Goal: Task Accomplishment & Management: Manage account settings

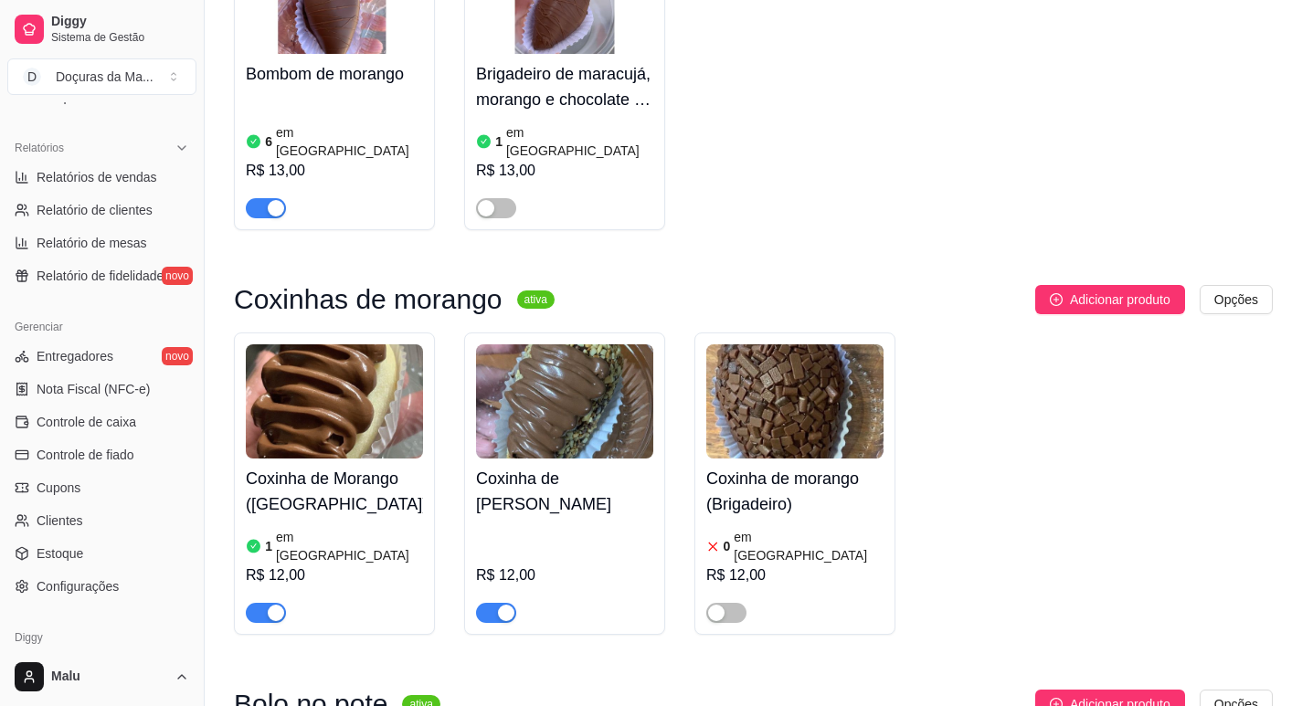
scroll to position [608, 0]
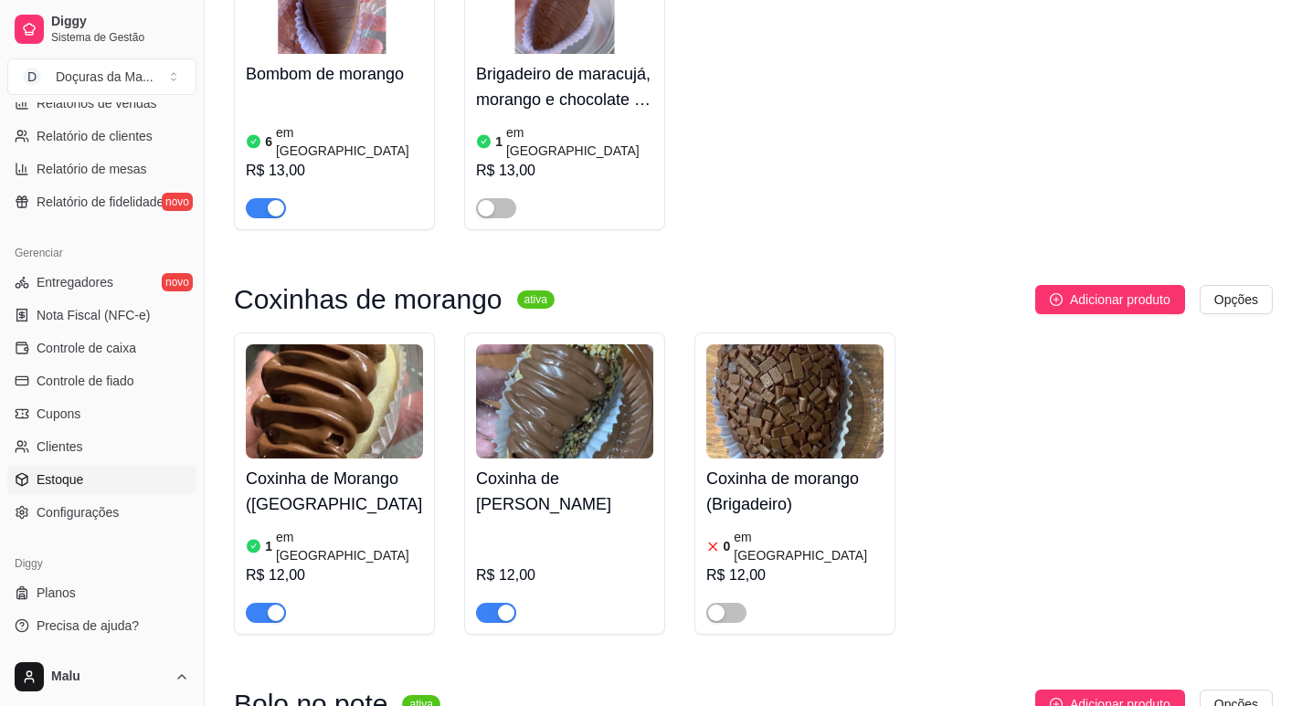
click at [70, 487] on span "Estoque" at bounding box center [60, 479] width 47 height 18
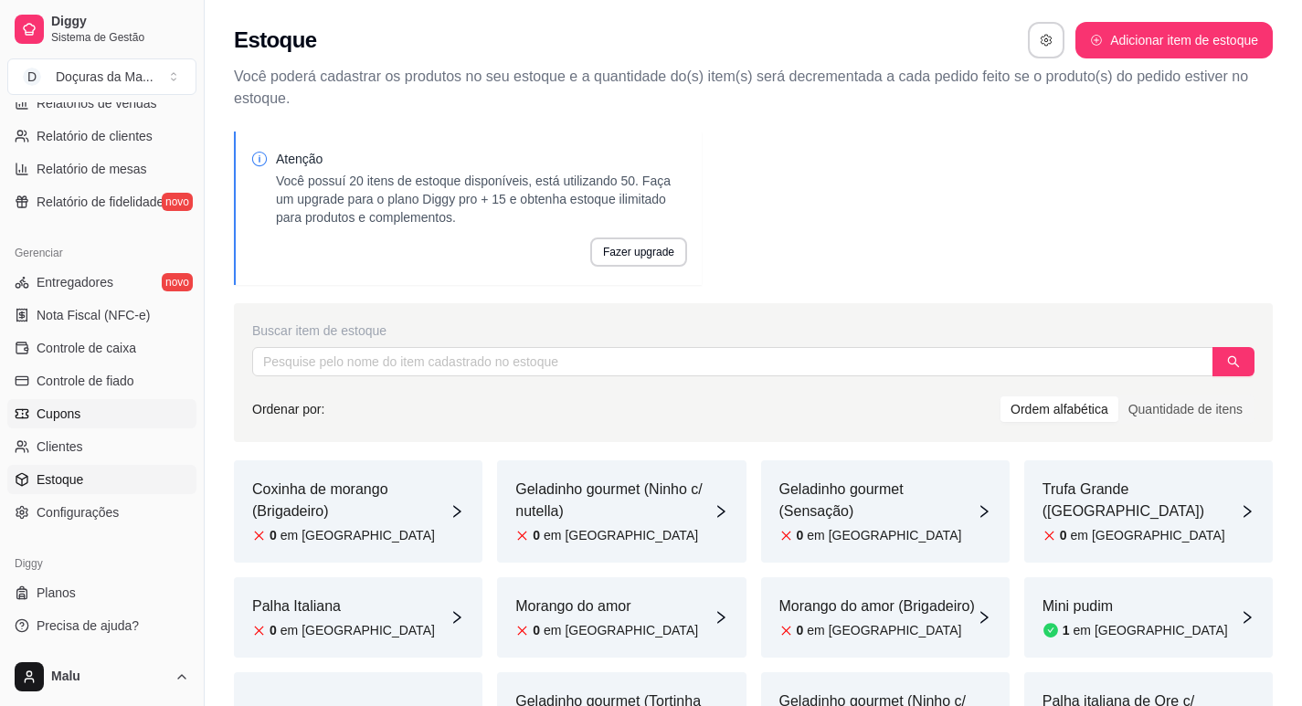
click at [69, 417] on span "Cupons" at bounding box center [59, 414] width 44 height 18
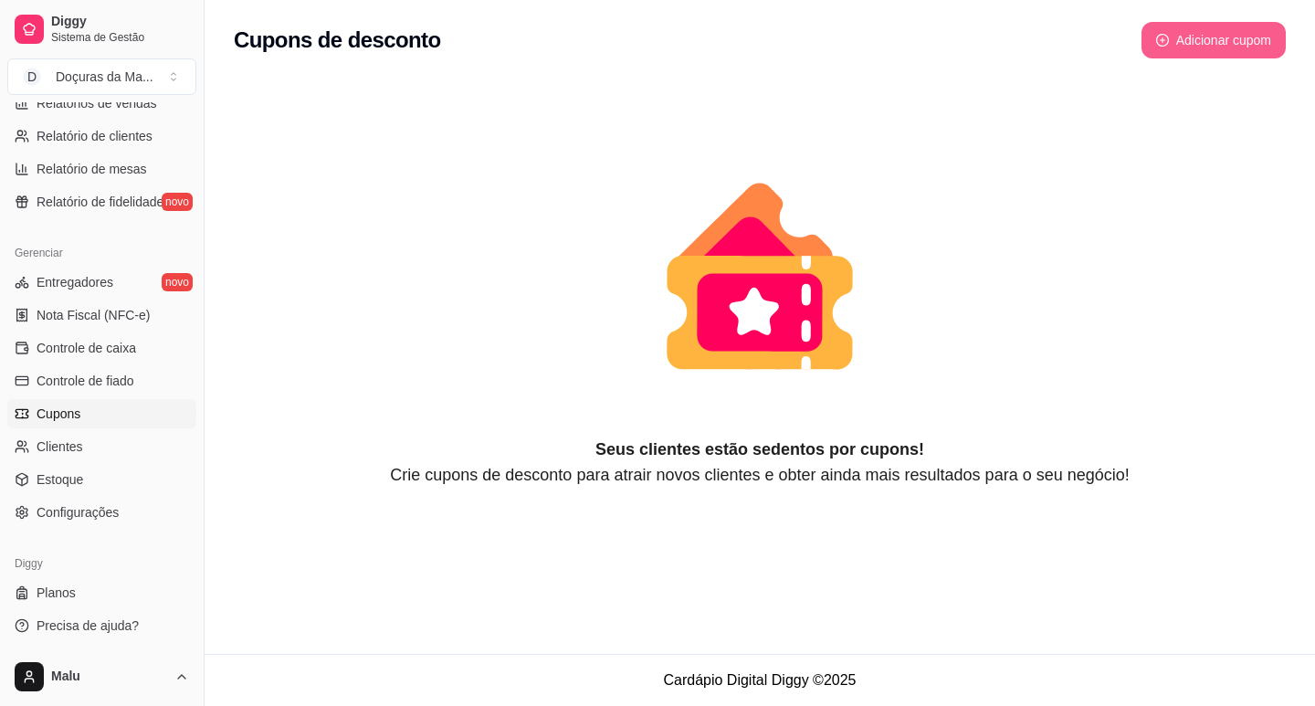
click at [1214, 56] on button "Adicionar cupom" at bounding box center [1214, 40] width 144 height 37
select select "FIXED_VALUE"
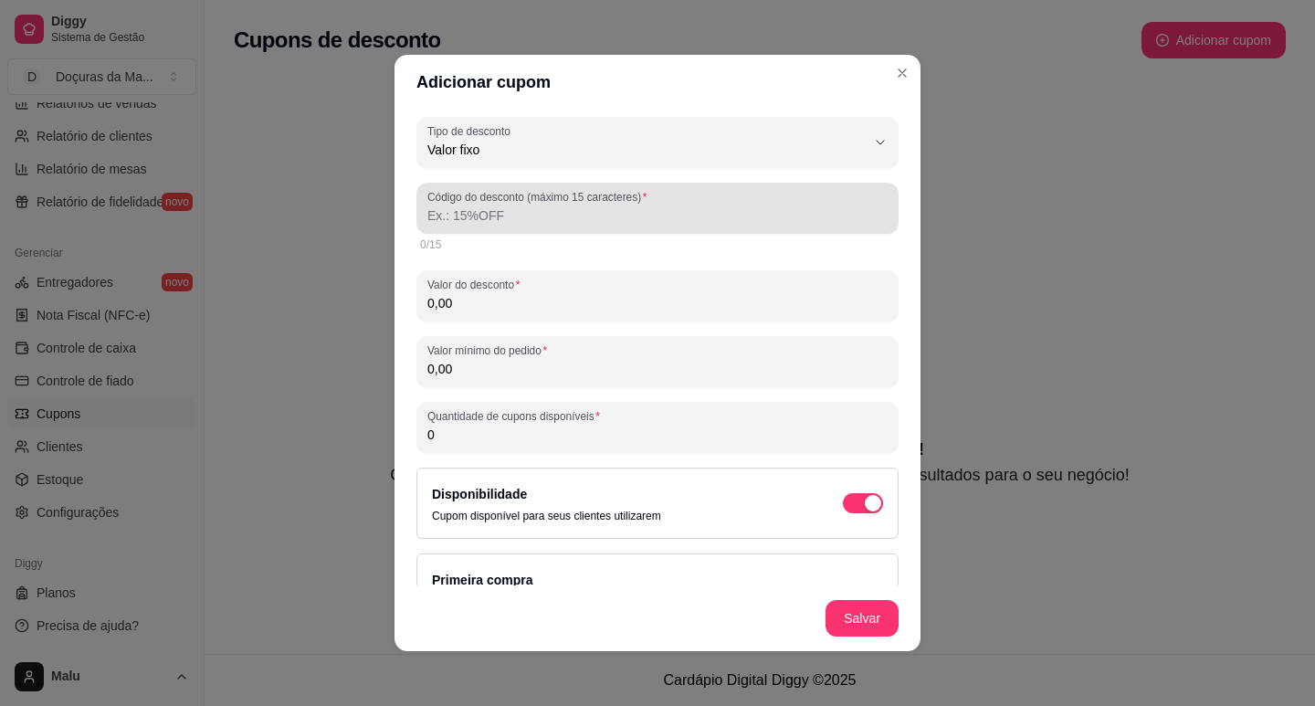
click at [476, 212] on input "Código do desconto (máximo 15 caracteres)" at bounding box center [657, 215] width 460 height 18
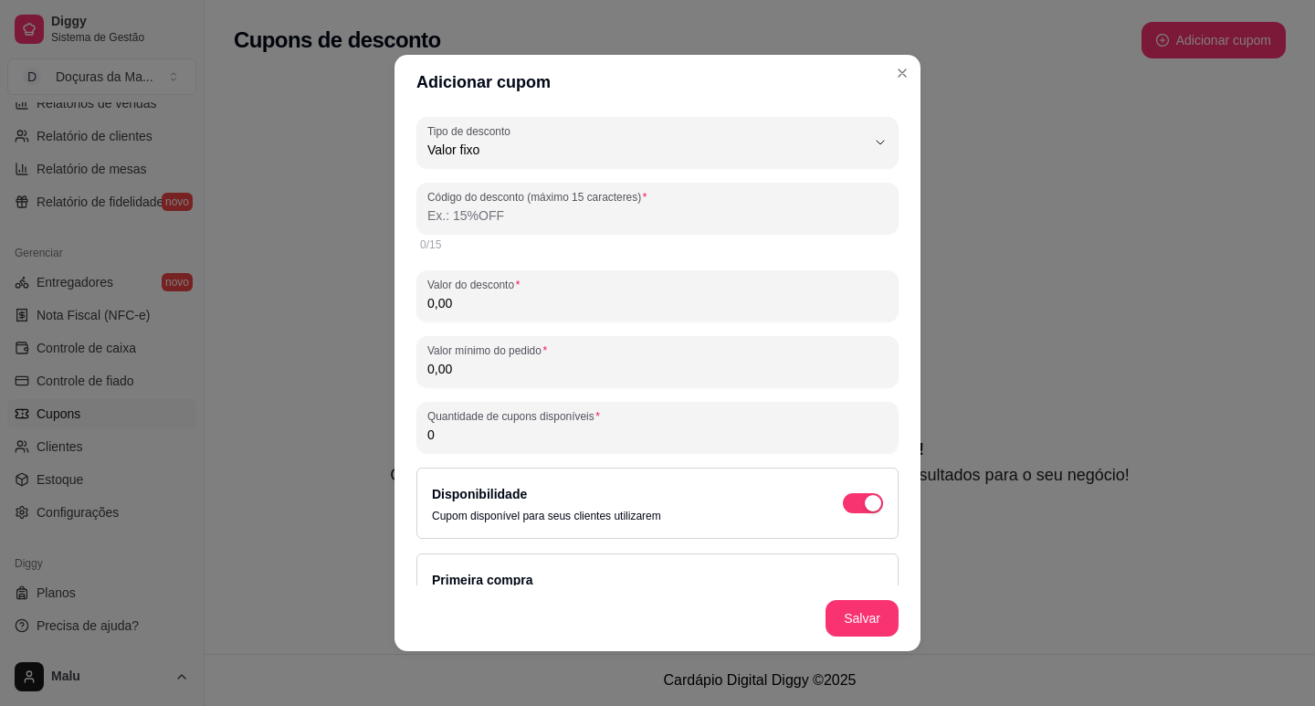
click at [481, 170] on div "FIXED_VALUE Tipo de desconto Valor fixo Porcentagem Frete grátis Tipo de descon…" at bounding box center [658, 428] width 482 height 623
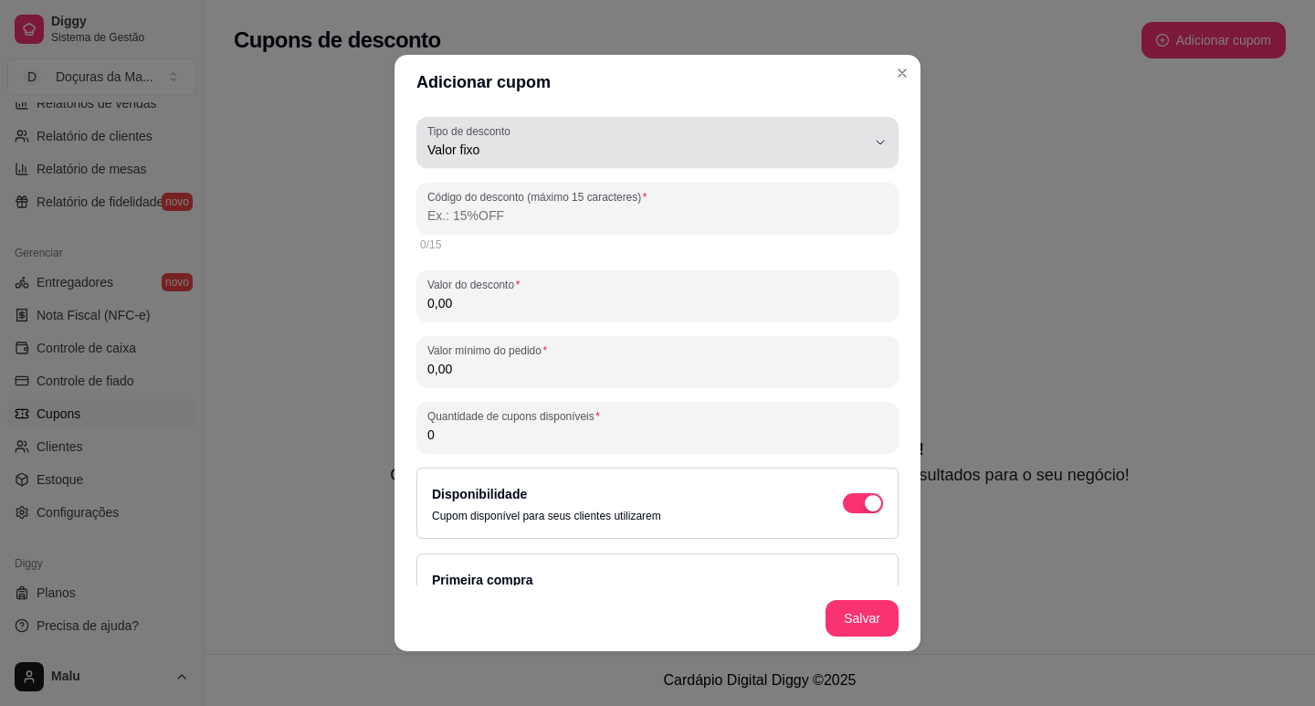
click at [490, 142] on span "Valor fixo" at bounding box center [646, 150] width 438 height 18
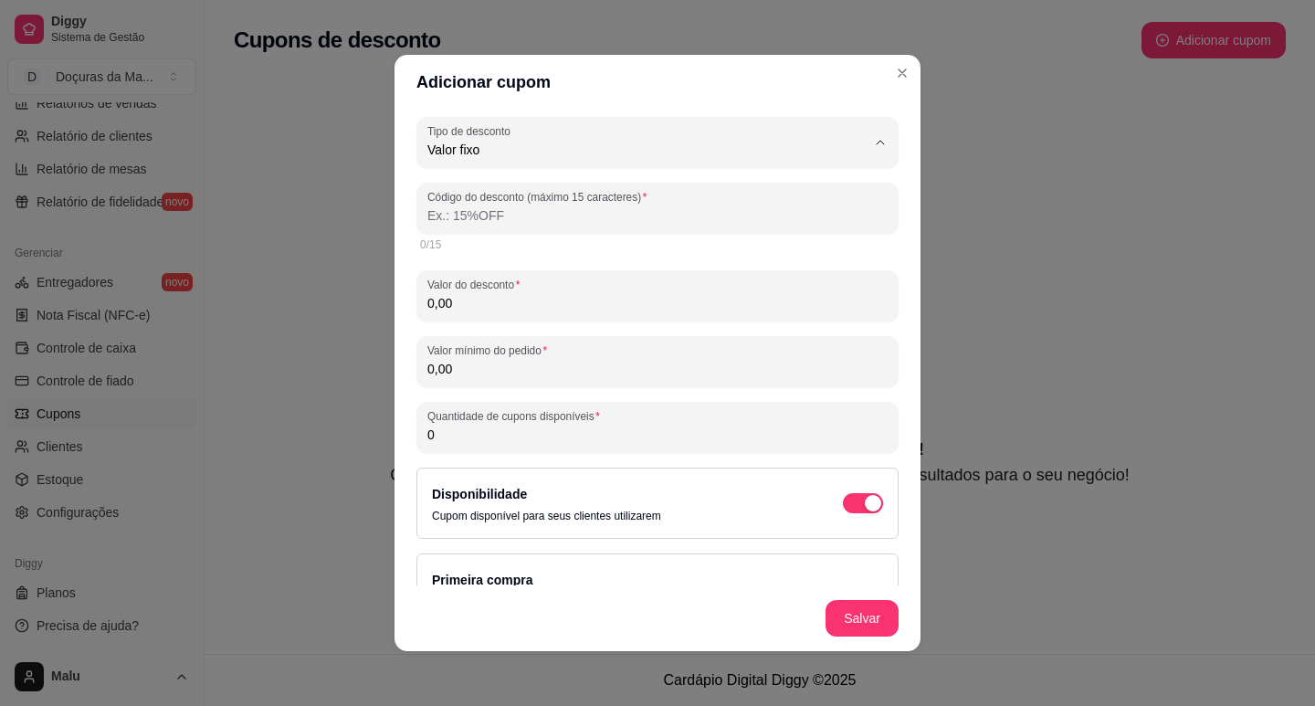
click at [480, 219] on span "Porcentagem" at bounding box center [635, 223] width 405 height 17
type input "PERCENTAGE"
select select "PERCENTAGE"
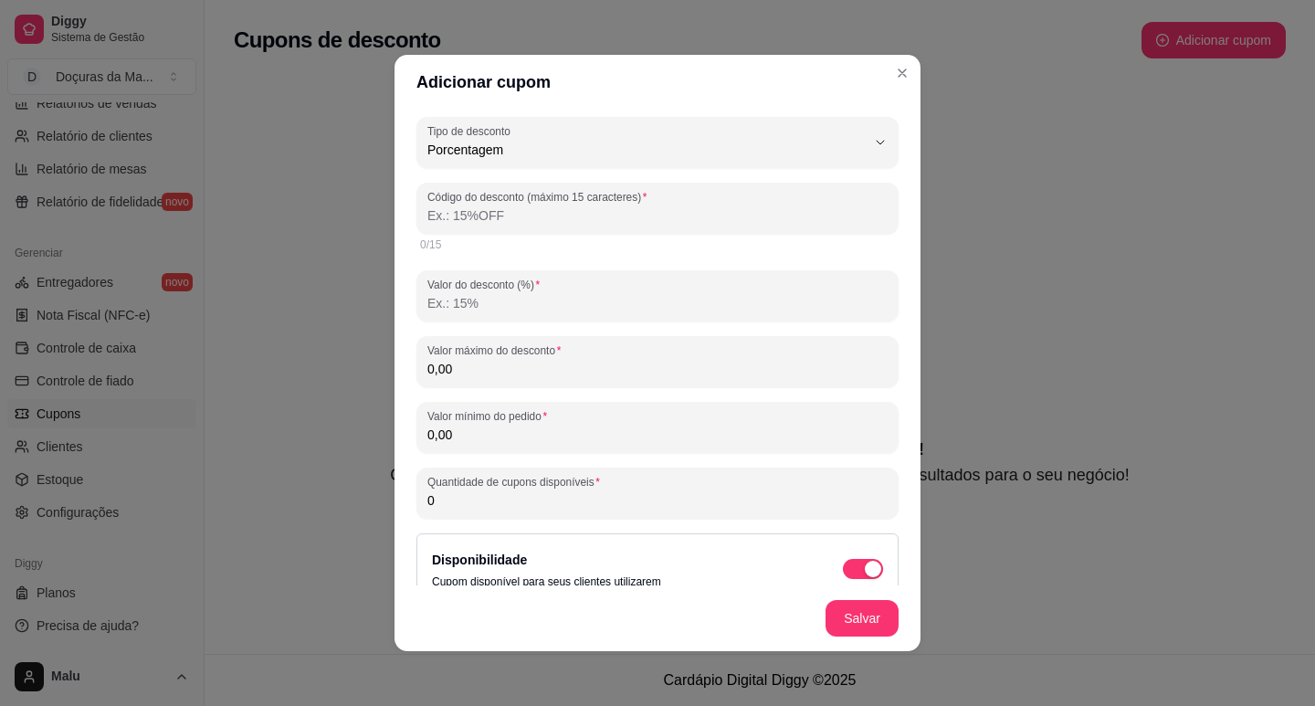
click at [480, 219] on input "Código do desconto (máximo 15 caracteres)" at bounding box center [657, 215] width 460 height 18
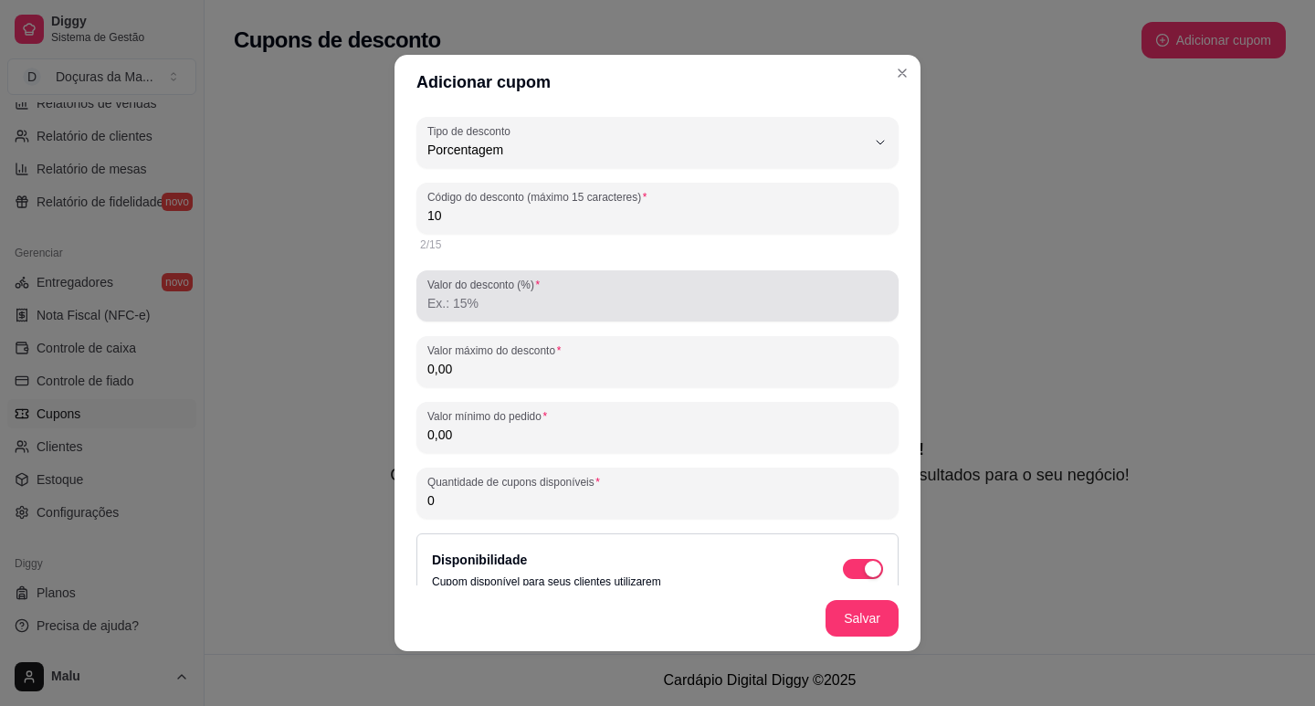
type input "10"
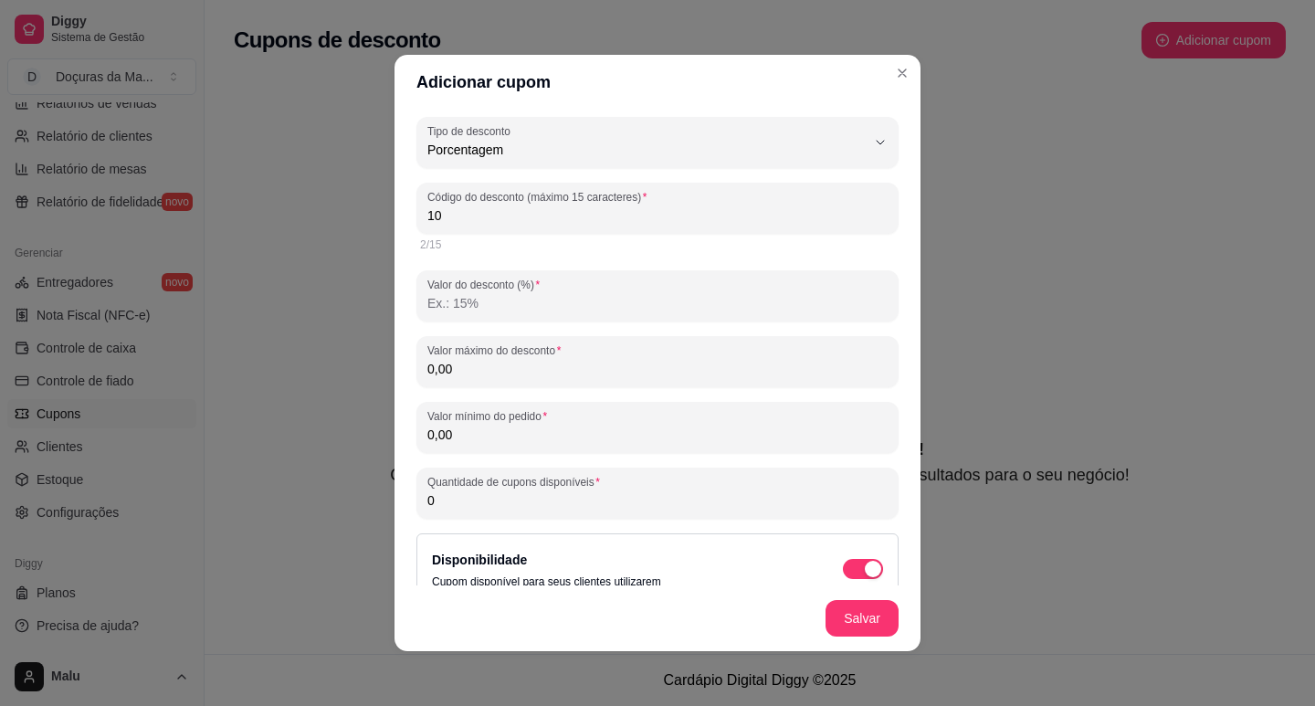
click at [463, 308] on input "Valor do desconto (%)" at bounding box center [657, 303] width 460 height 18
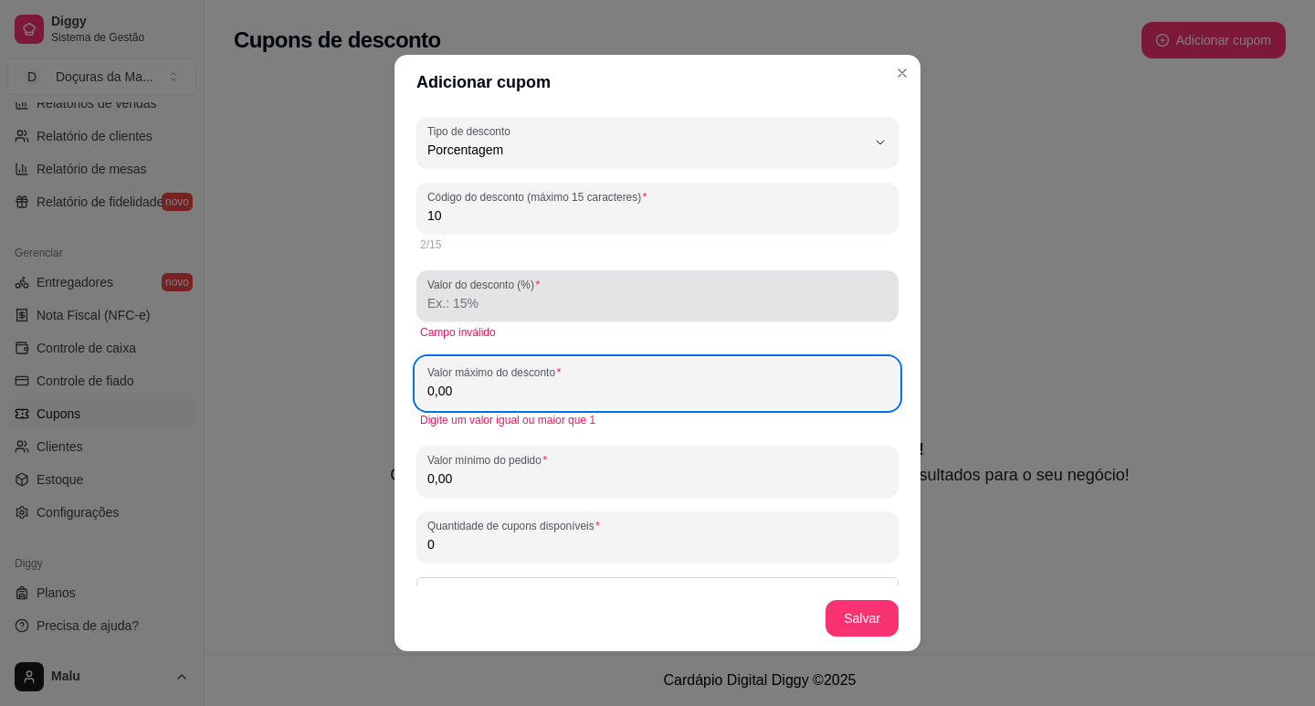
type input "0,00"
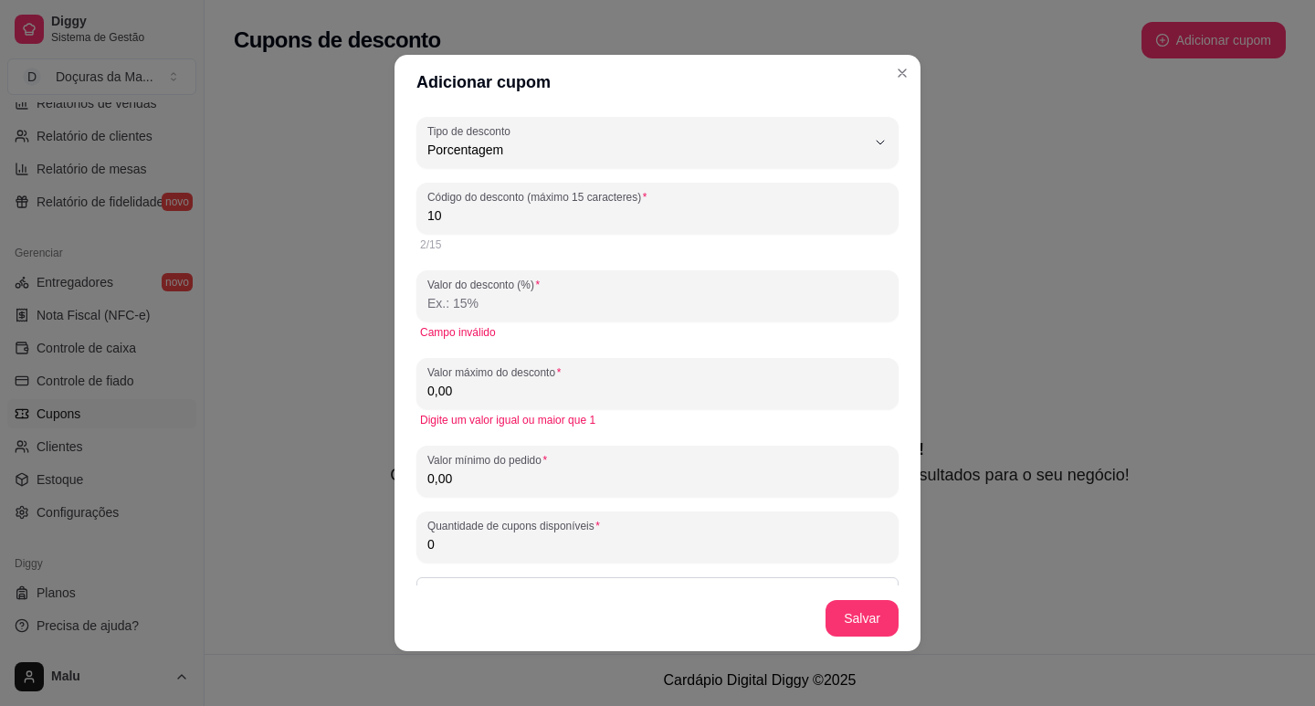
click at [463, 308] on input "Valor do desconto (%)" at bounding box center [657, 303] width 460 height 18
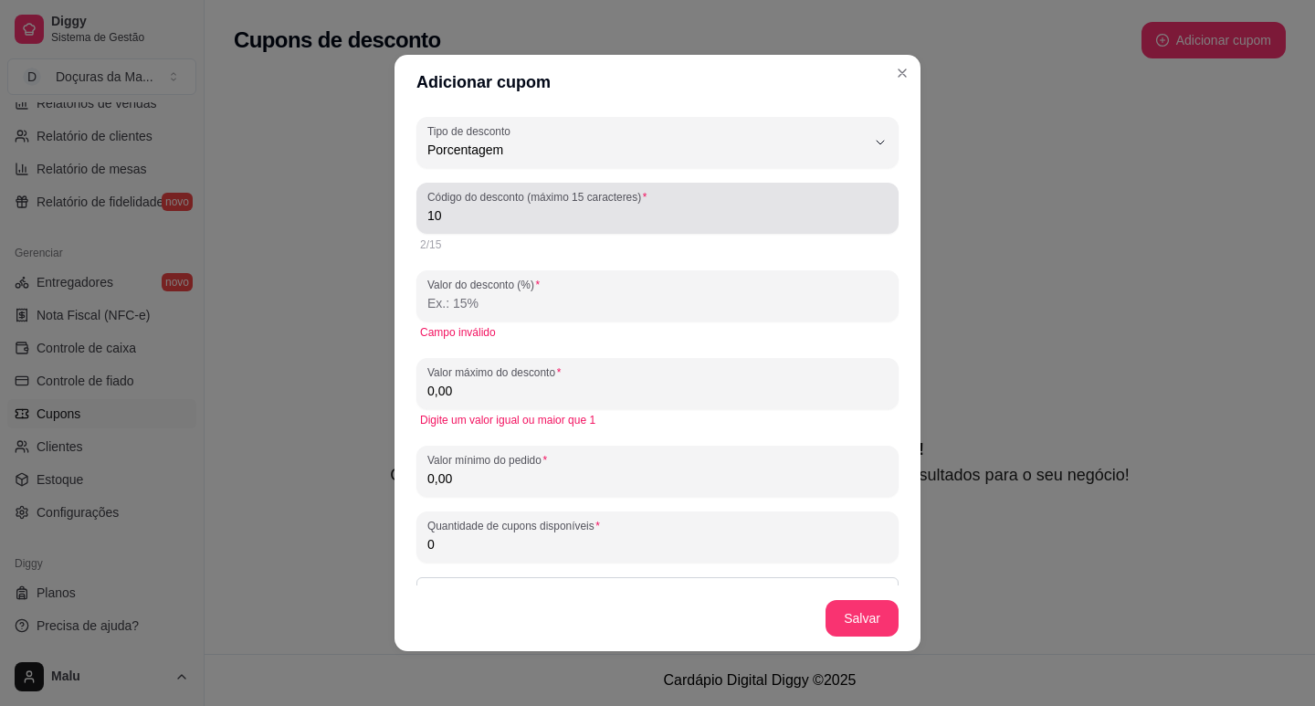
click at [446, 209] on input "10" at bounding box center [657, 215] width 460 height 18
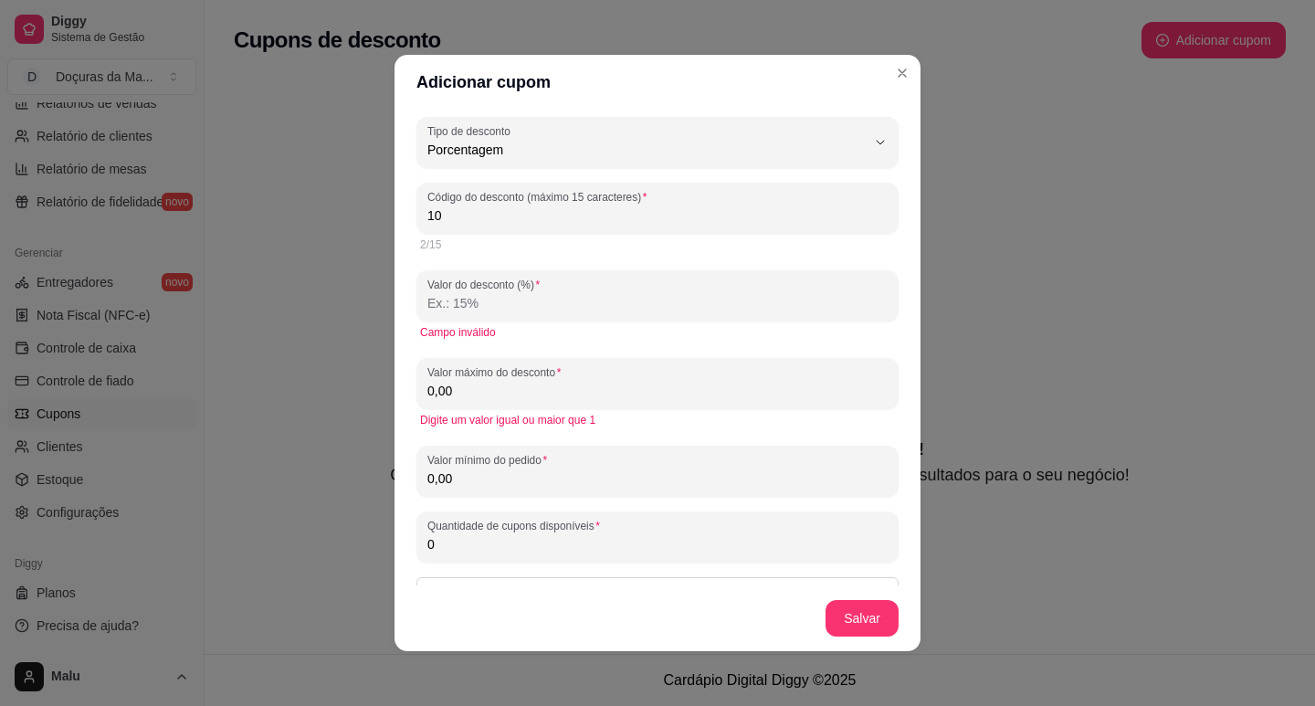
type input "1"
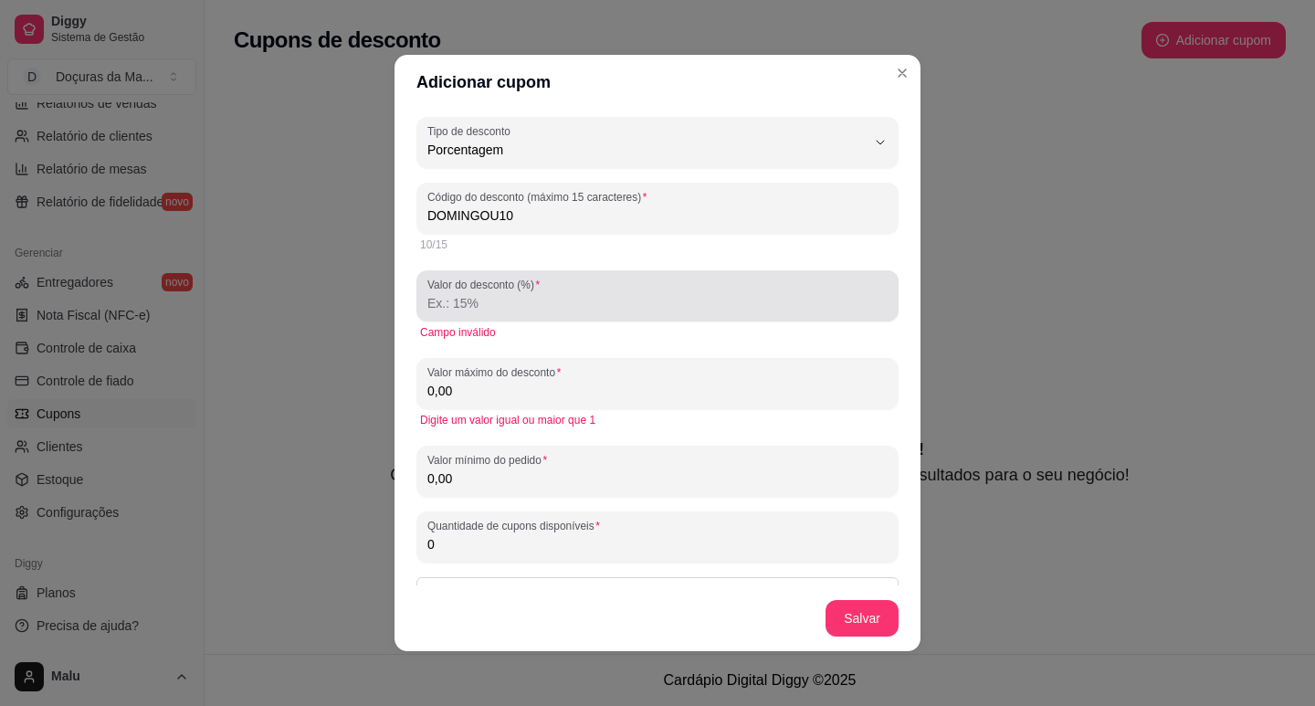
type input "DOMINGOU10"
click at [493, 287] on label "Valor do desconto (%)" at bounding box center [486, 285] width 119 height 16
click at [493, 294] on input "Valor do desconto (%)" at bounding box center [657, 303] width 460 height 18
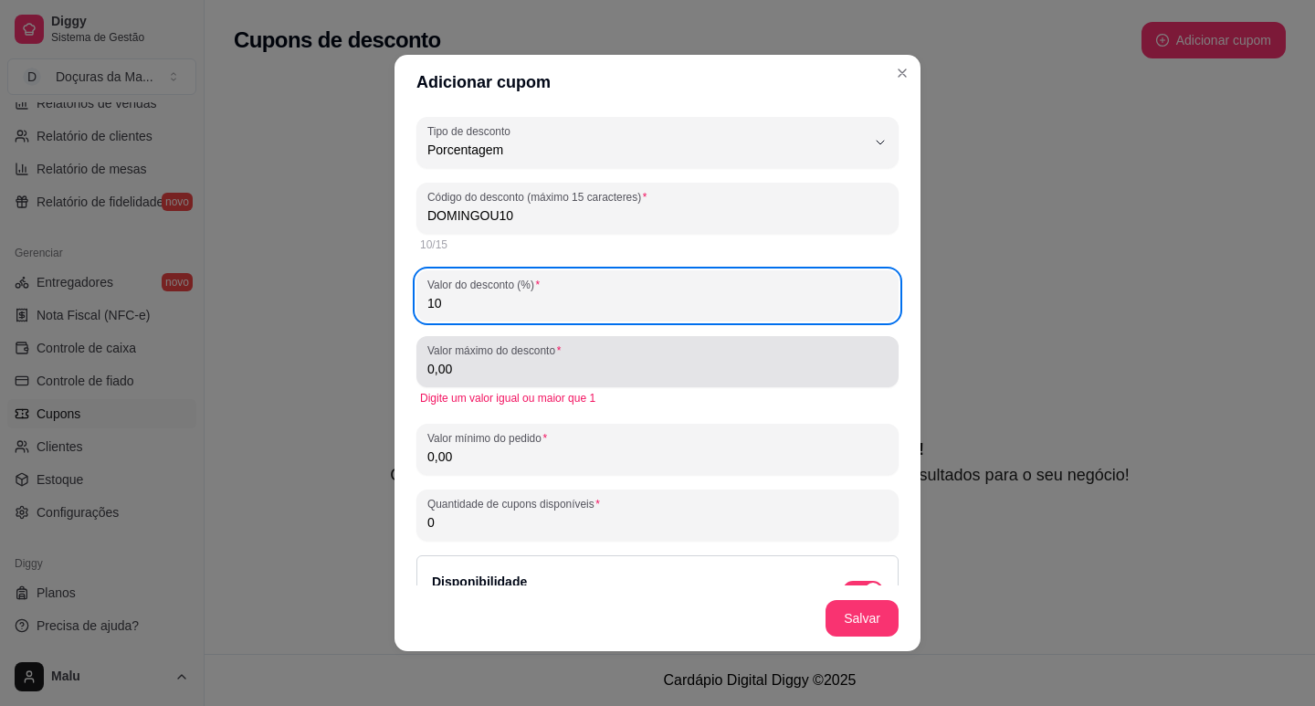
type input "10"
click at [490, 372] on input "0,00" at bounding box center [657, 369] width 460 height 18
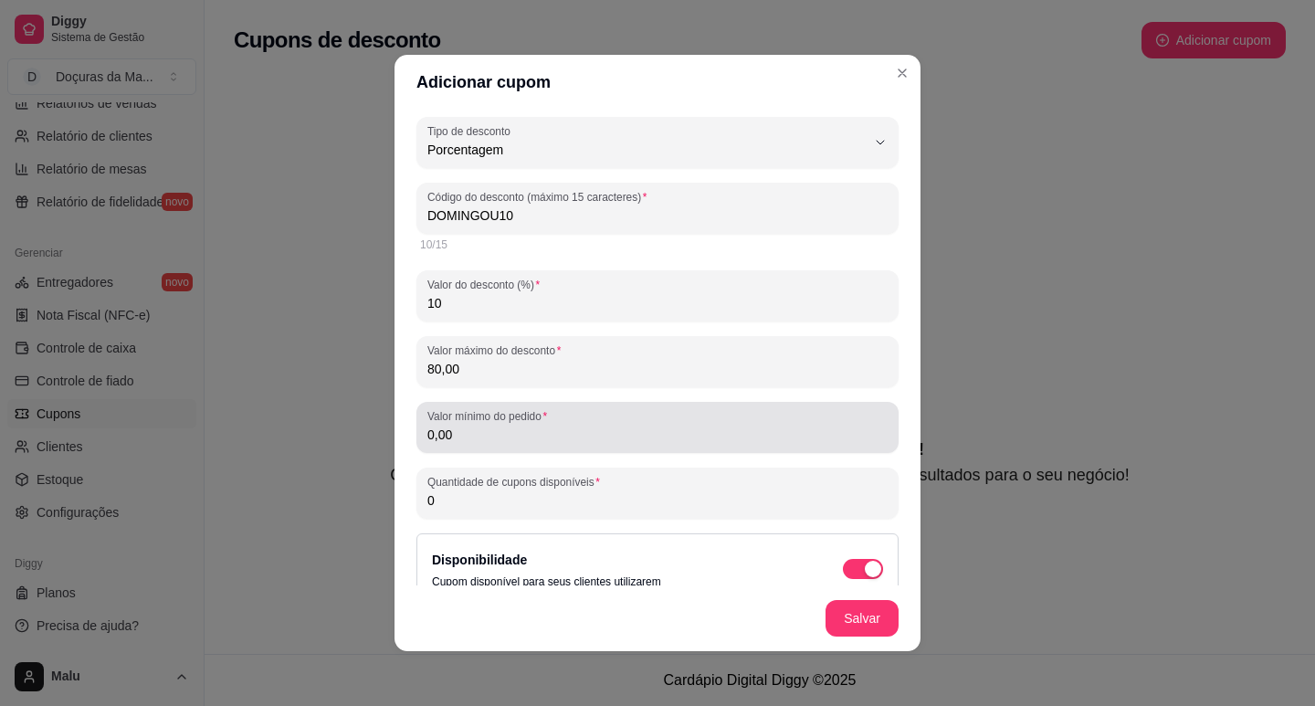
type input "80,00"
click at [494, 421] on label "Valor mínimo do pedido" at bounding box center [490, 416] width 126 height 16
click at [494, 426] on input "0,00" at bounding box center [657, 435] width 460 height 18
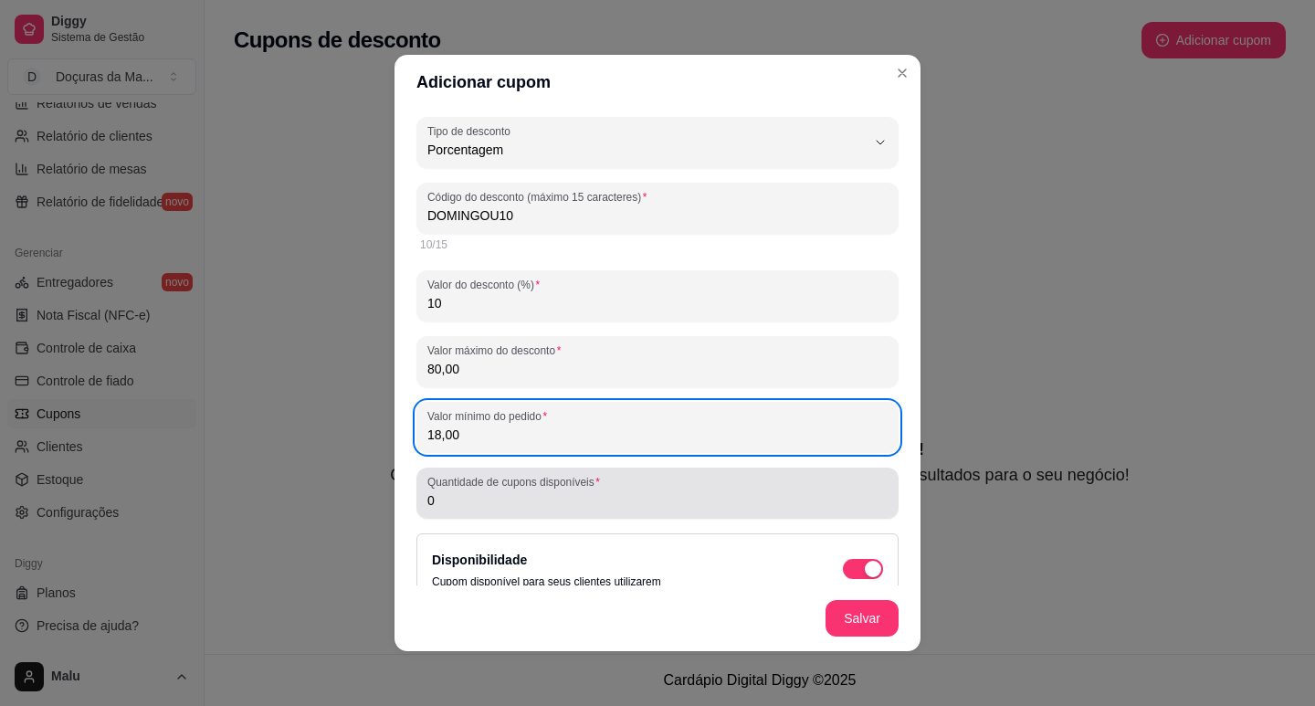
type input "18,00"
click at [499, 494] on input "0" at bounding box center [657, 500] width 460 height 18
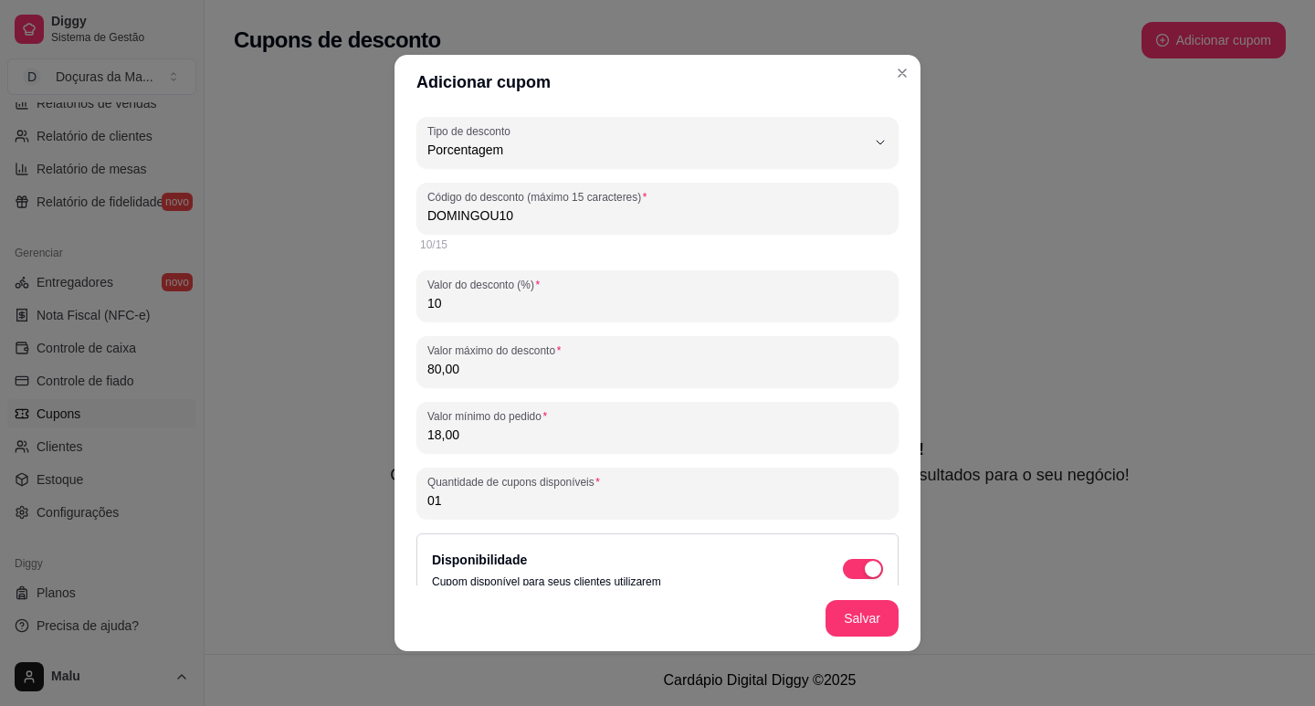
type input "0"
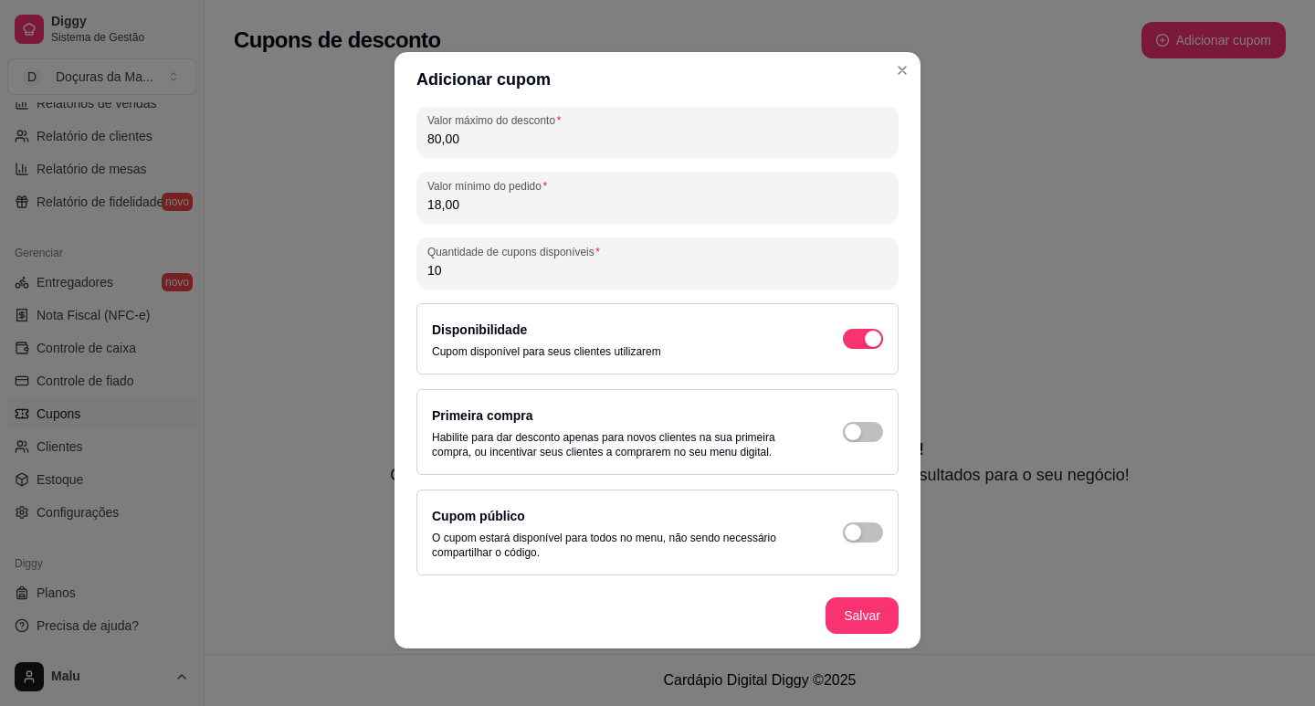
scroll to position [4, 0]
type input "10"
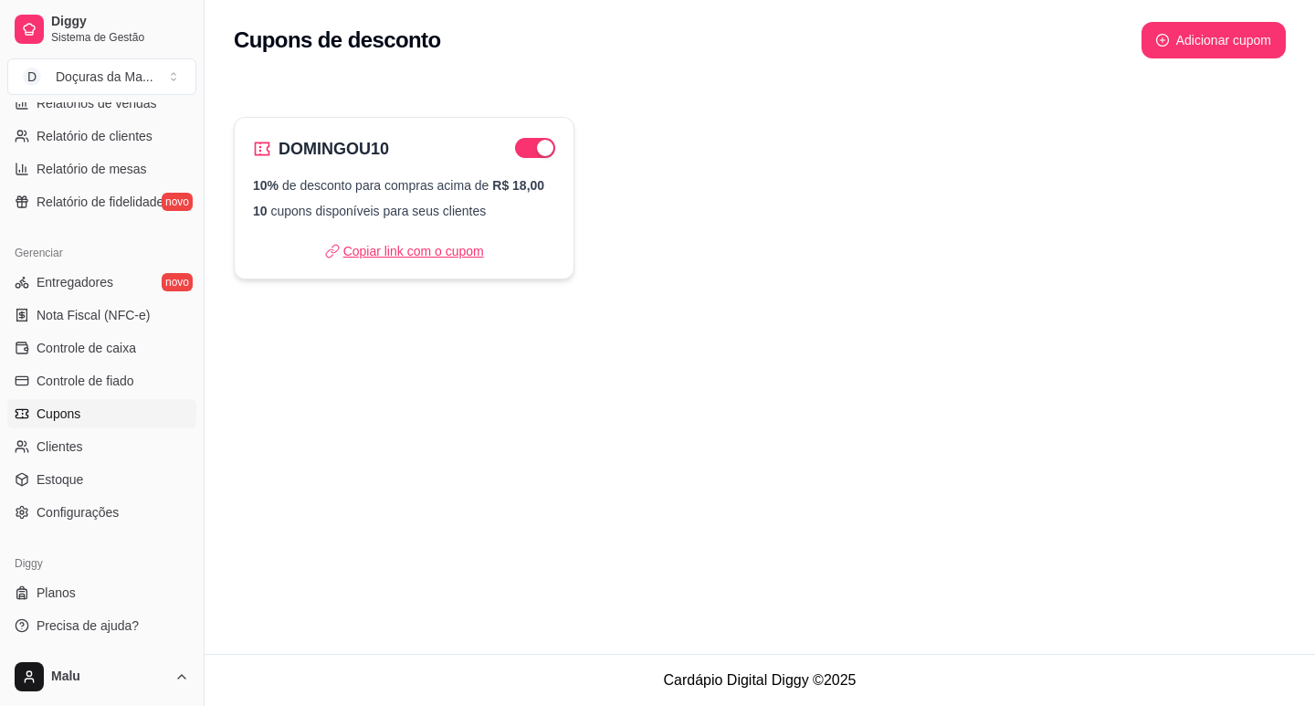
click at [375, 254] on p "Copiar link com o cupom" at bounding box center [404, 251] width 159 height 18
click at [439, 252] on p "Copiar link com o cupom" at bounding box center [404, 251] width 159 height 18
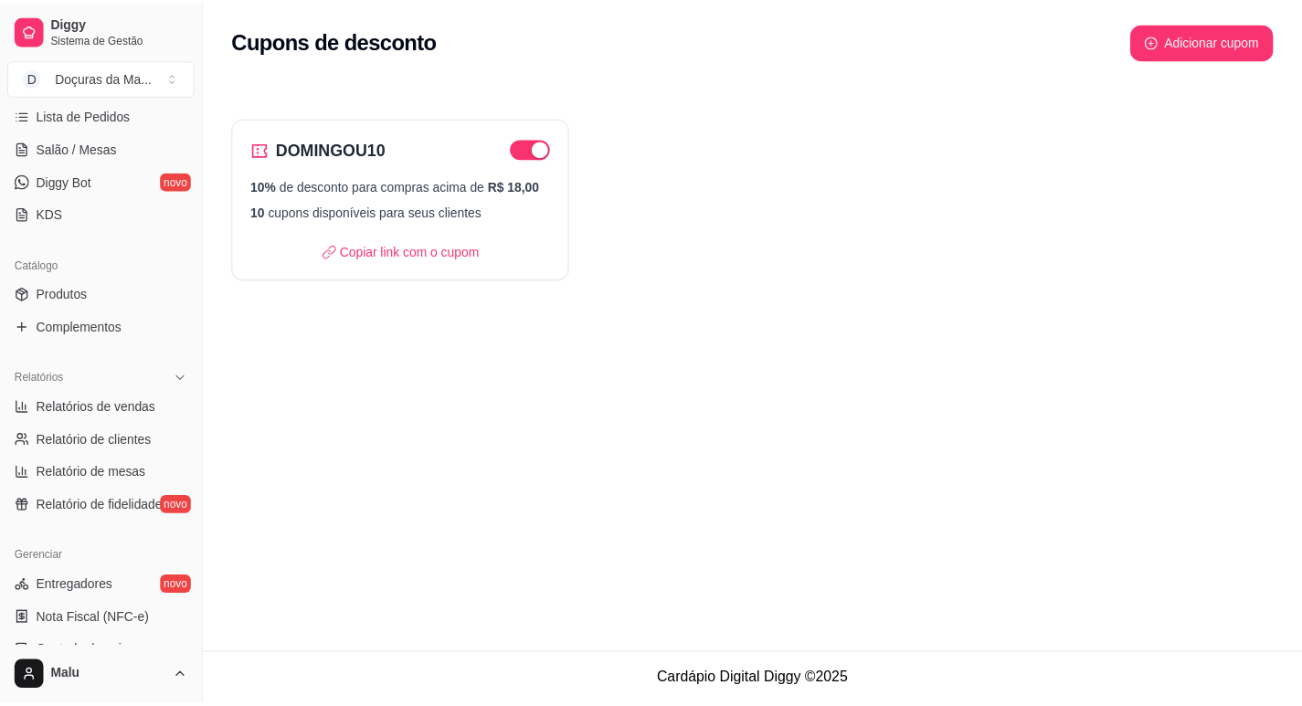
scroll to position [0, 0]
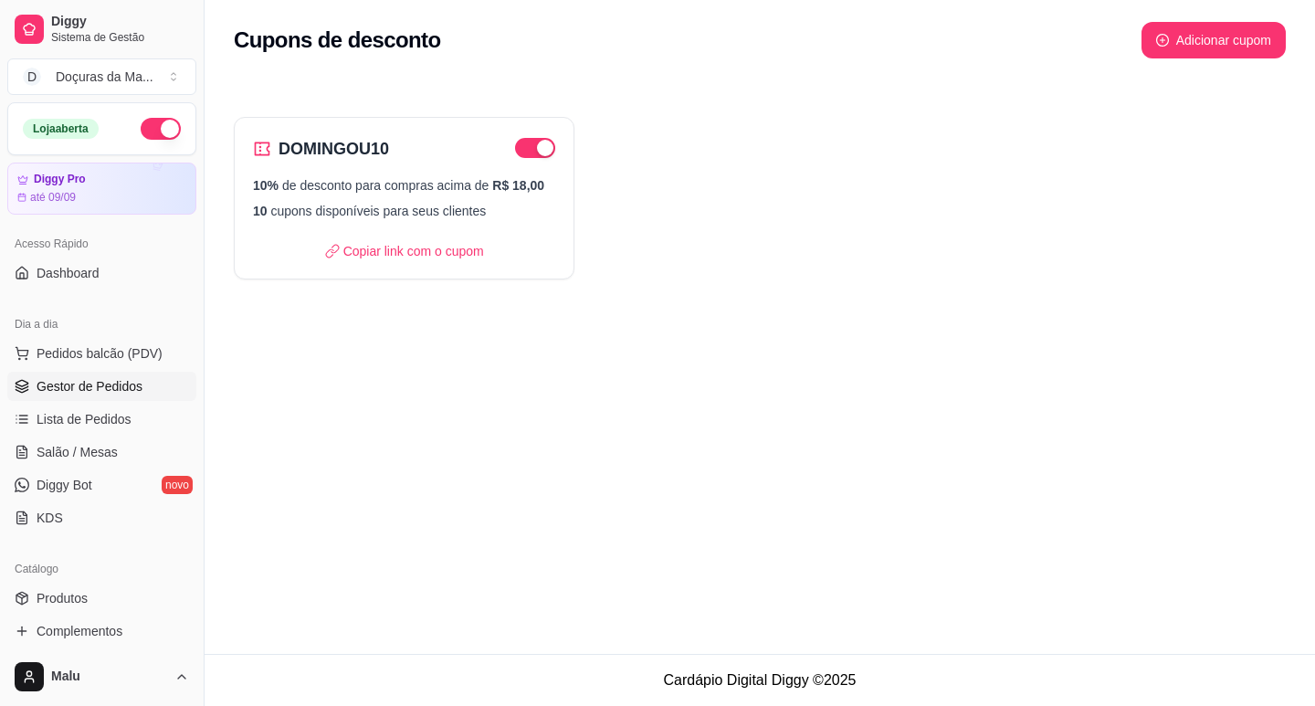
click at [62, 388] on span "Gestor de Pedidos" at bounding box center [90, 386] width 106 height 18
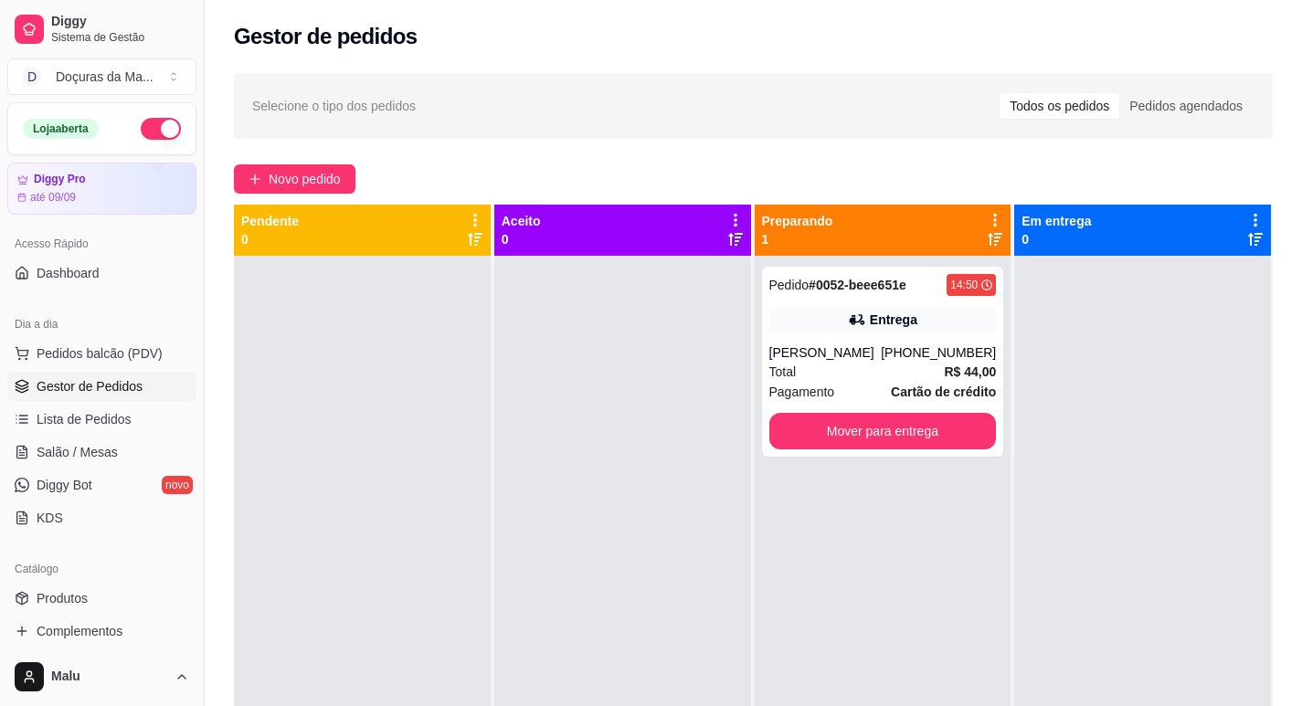
click at [658, 332] on div at bounding box center [622, 609] width 257 height 706
click at [659, 332] on div at bounding box center [622, 609] width 257 height 706
click at [658, 332] on div at bounding box center [622, 609] width 257 height 706
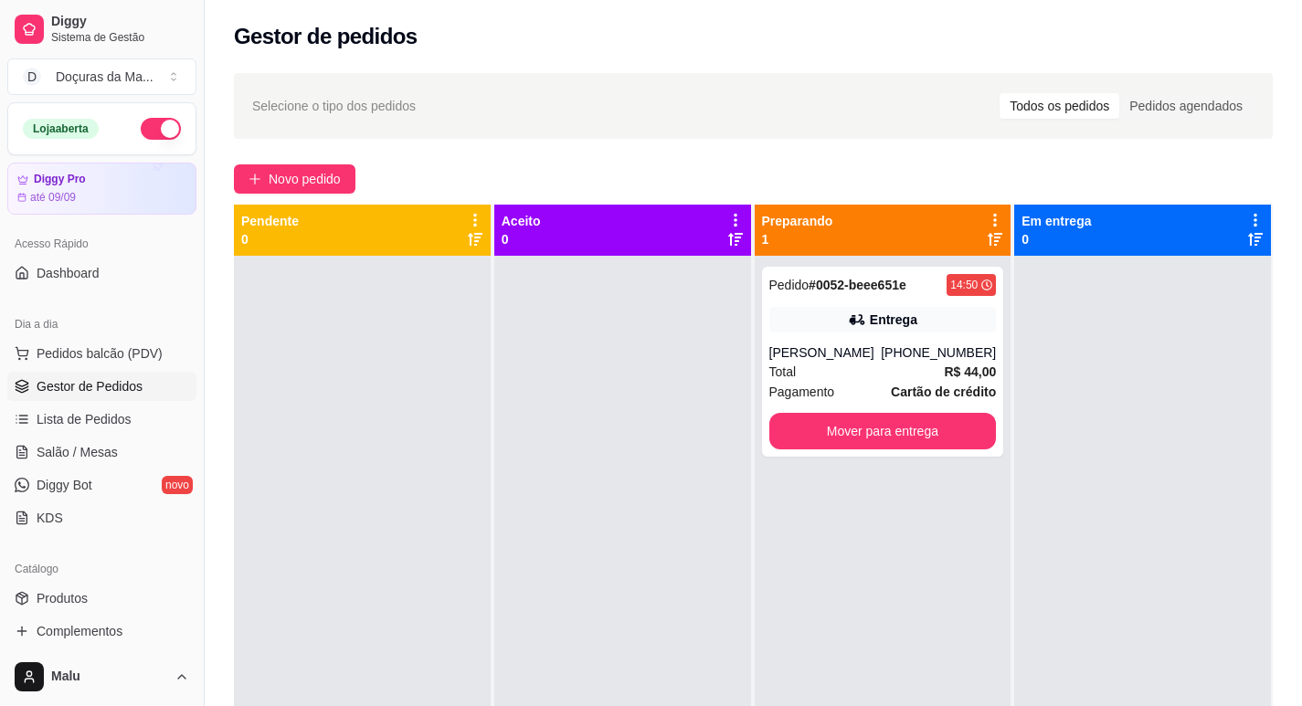
click at [658, 332] on div at bounding box center [622, 609] width 257 height 706
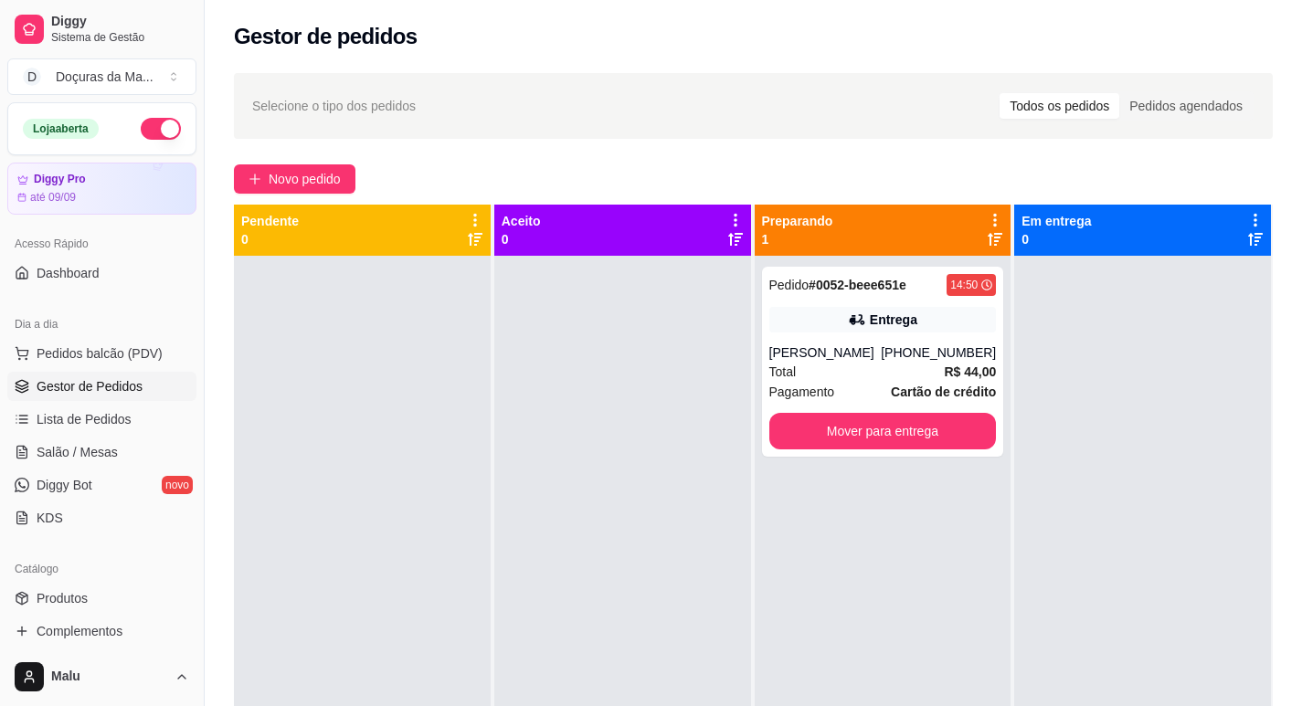
click at [659, 332] on div at bounding box center [622, 609] width 257 height 706
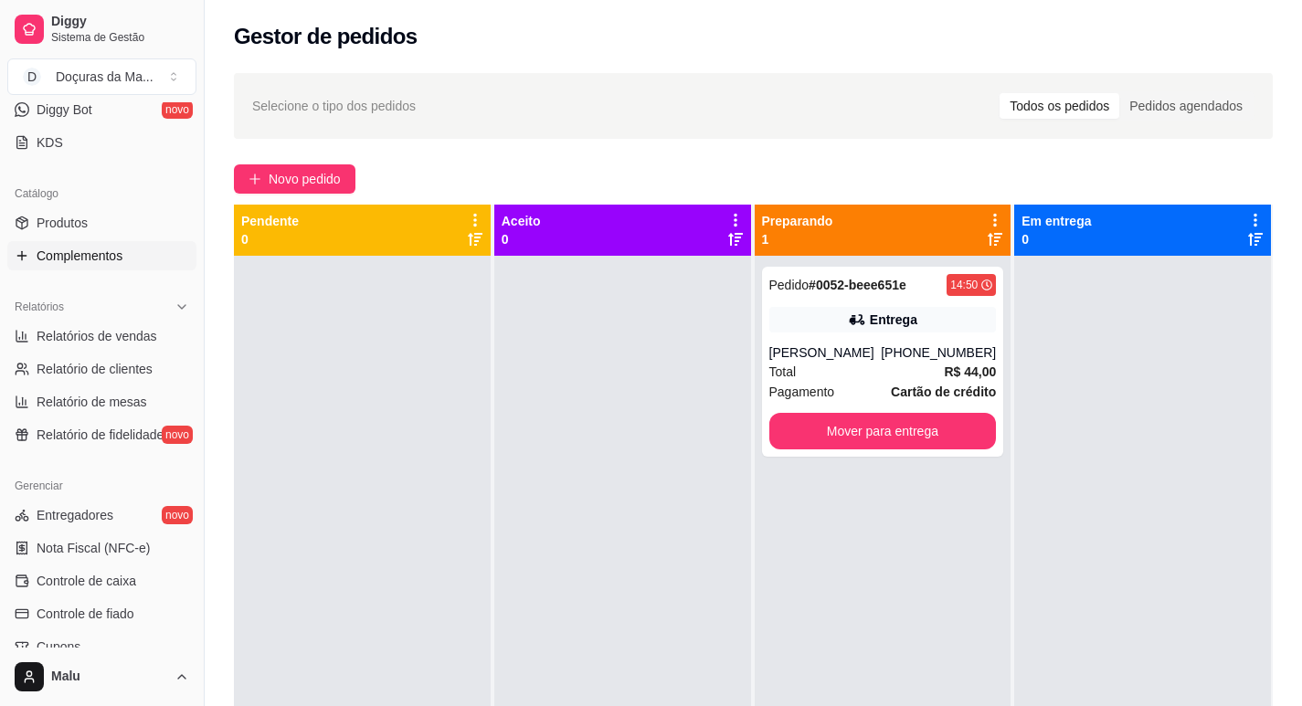
scroll to position [304, 0]
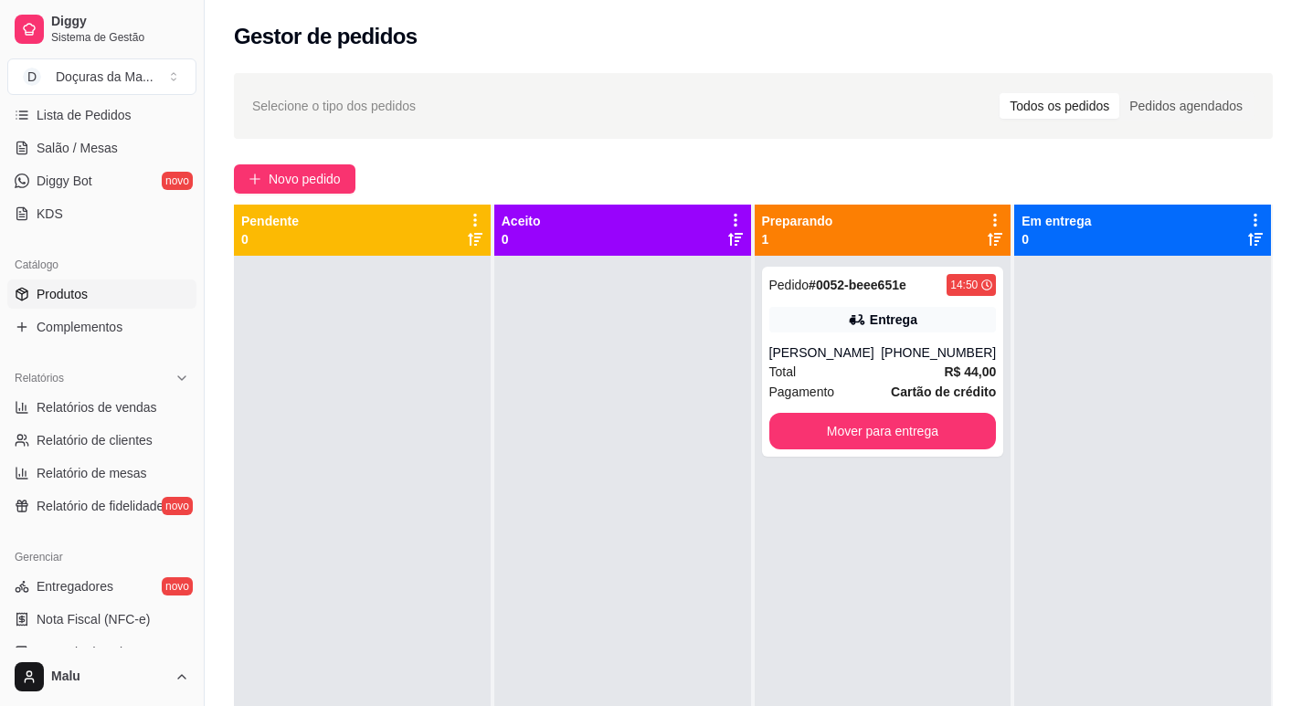
click at [70, 294] on span "Produtos" at bounding box center [62, 294] width 51 height 18
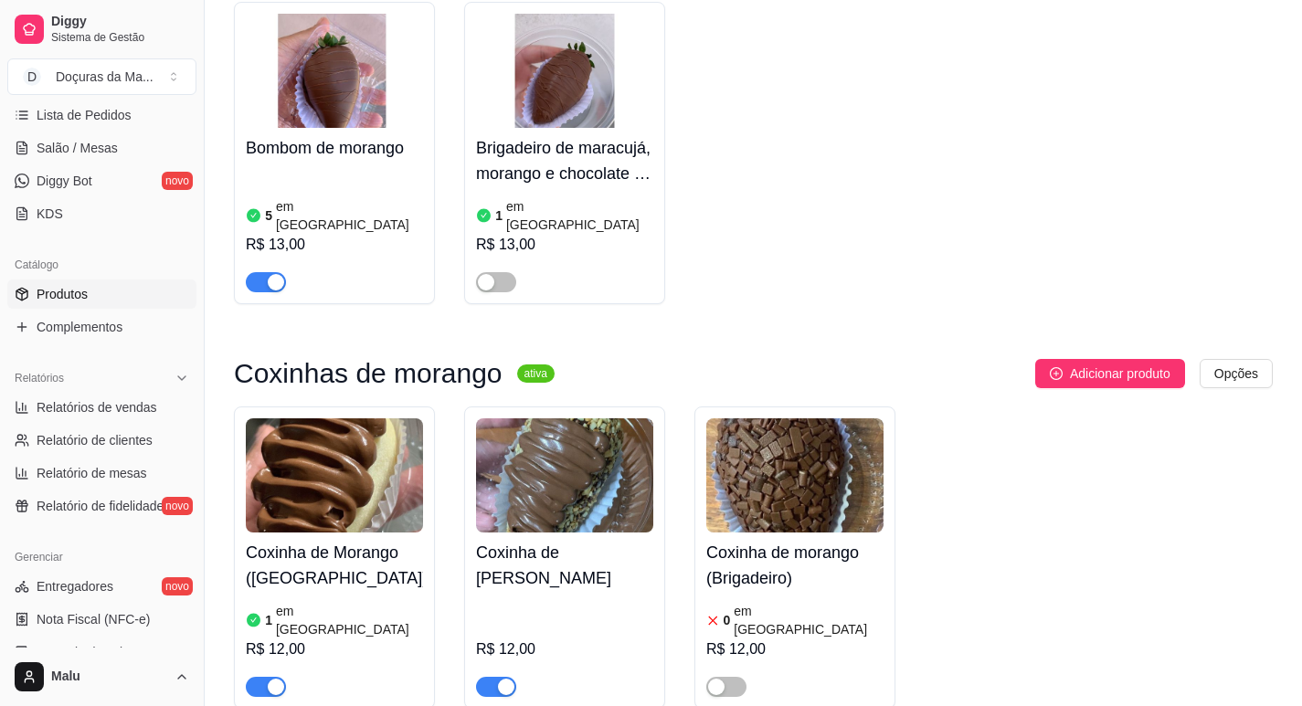
scroll to position [1370, 0]
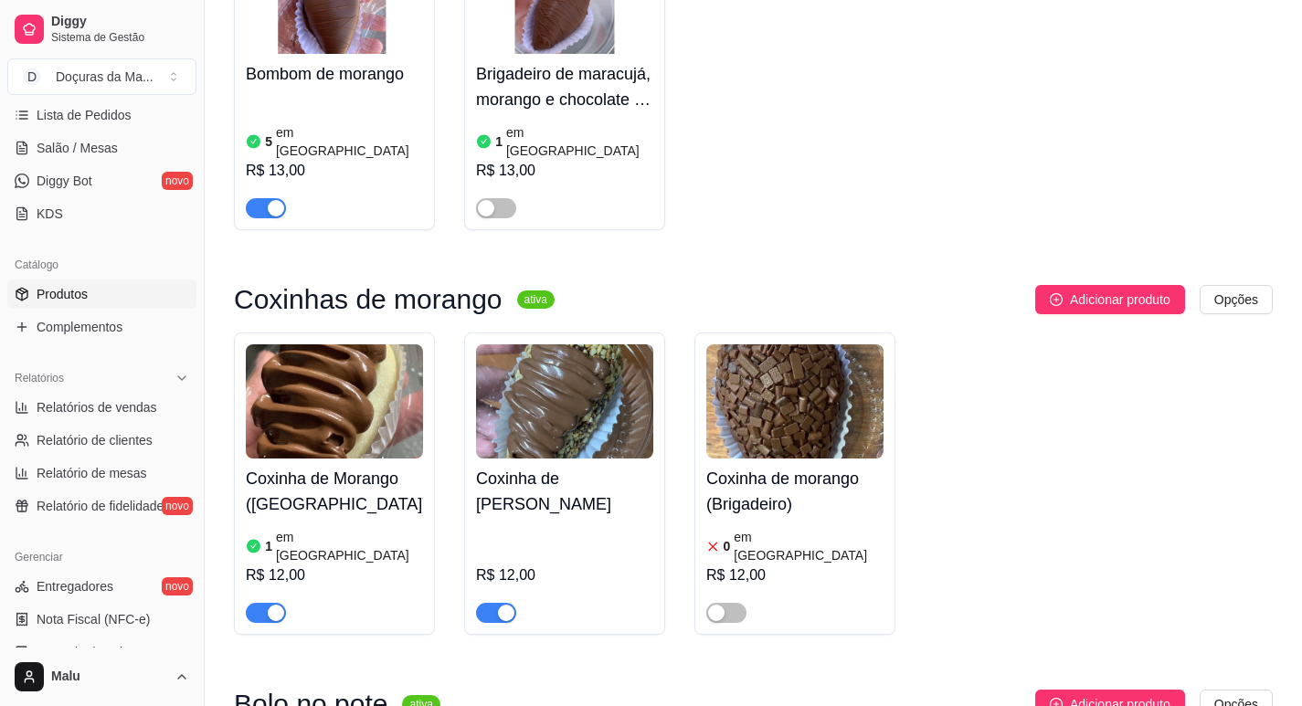
click at [259, 603] on span "button" at bounding box center [266, 613] width 40 height 20
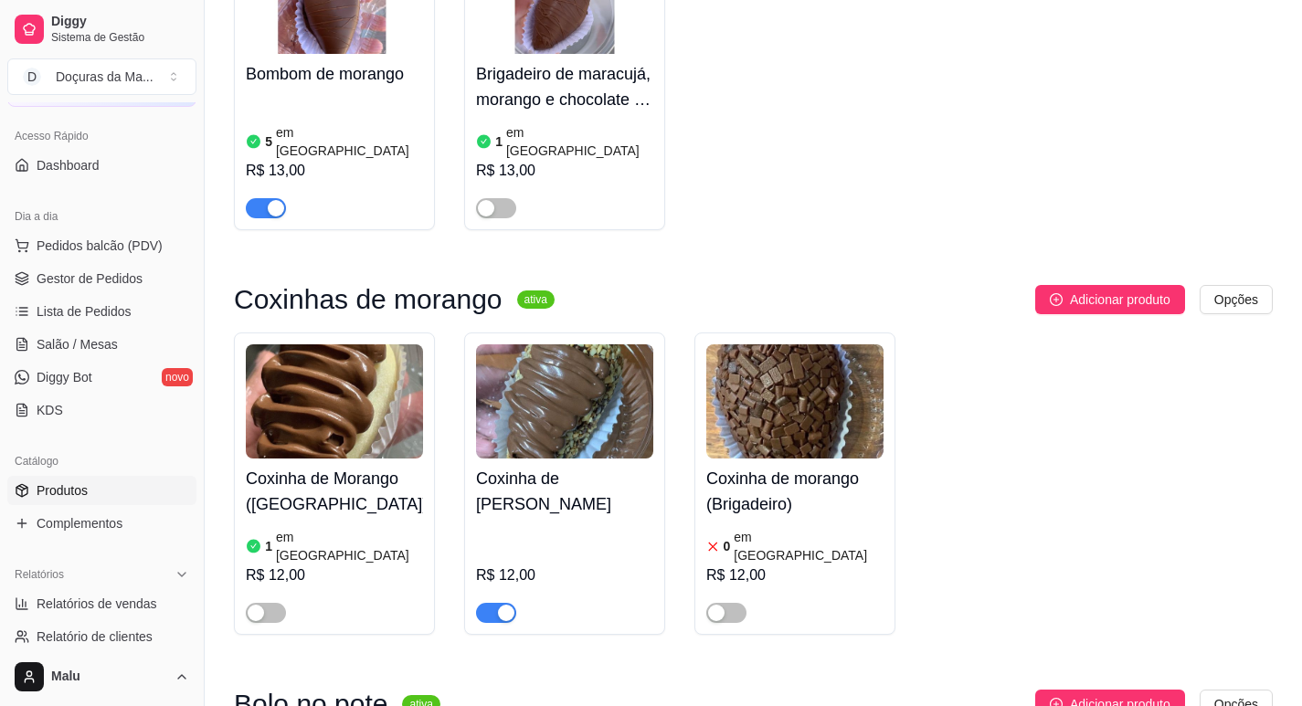
scroll to position [0, 0]
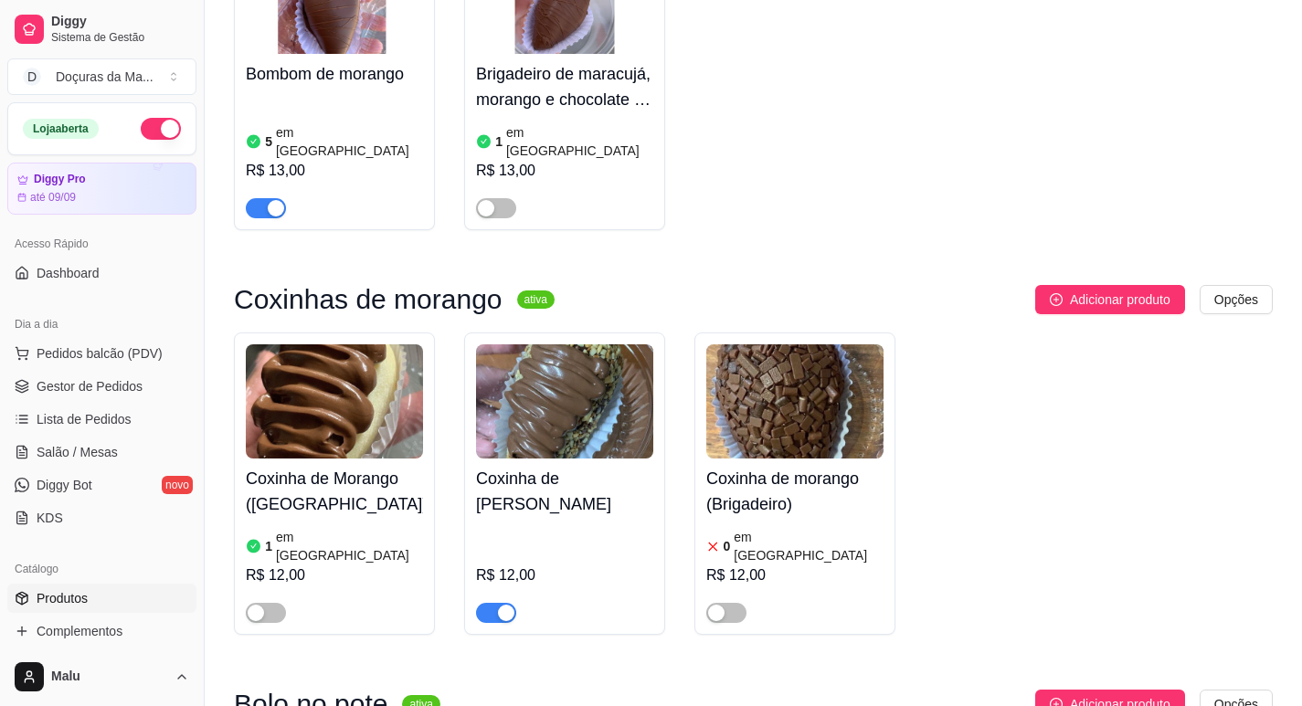
click at [44, 371] on ul "Pedidos balcão (PDV) Gestor de Pedidos Lista de Pedidos Salão / Mesas Diggy Bot…" at bounding box center [101, 436] width 189 height 194
click at [48, 376] on link "Gestor de Pedidos" at bounding box center [101, 386] width 189 height 29
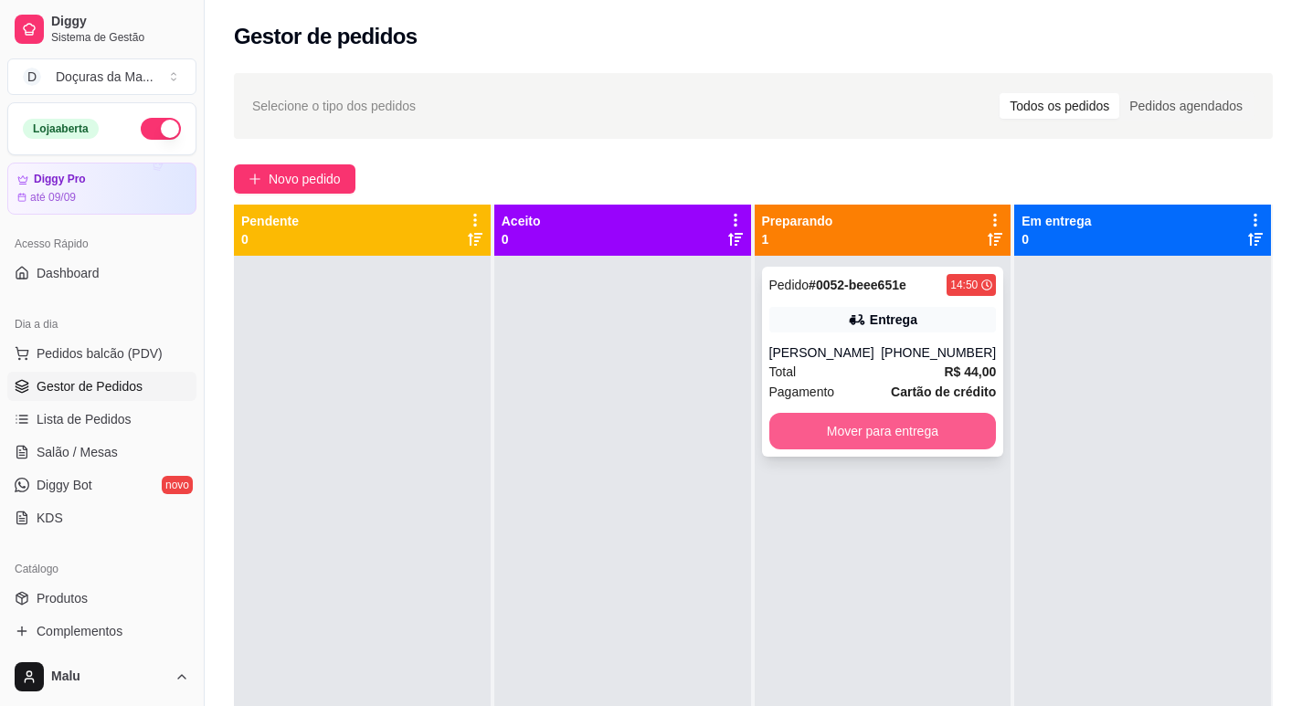
click at [954, 421] on button "Mover para entrega" at bounding box center [882, 431] width 227 height 37
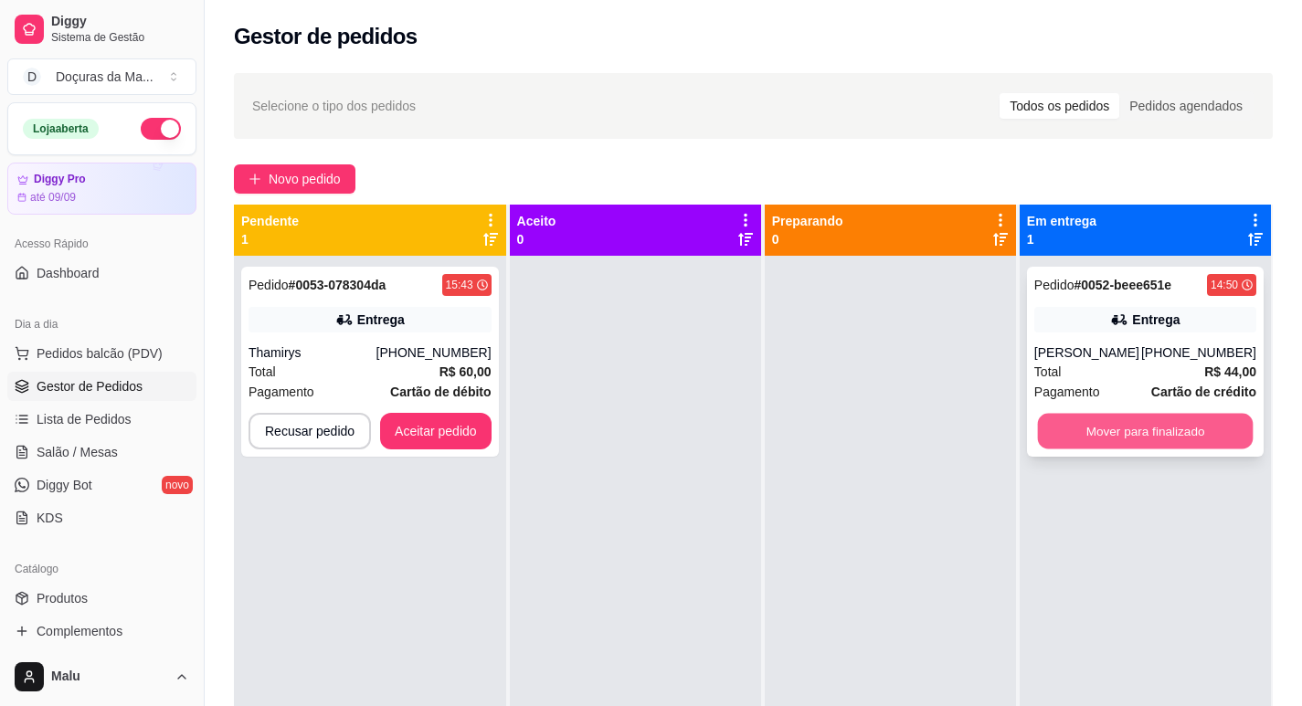
click at [1226, 434] on button "Mover para finalizado" at bounding box center [1146, 432] width 216 height 36
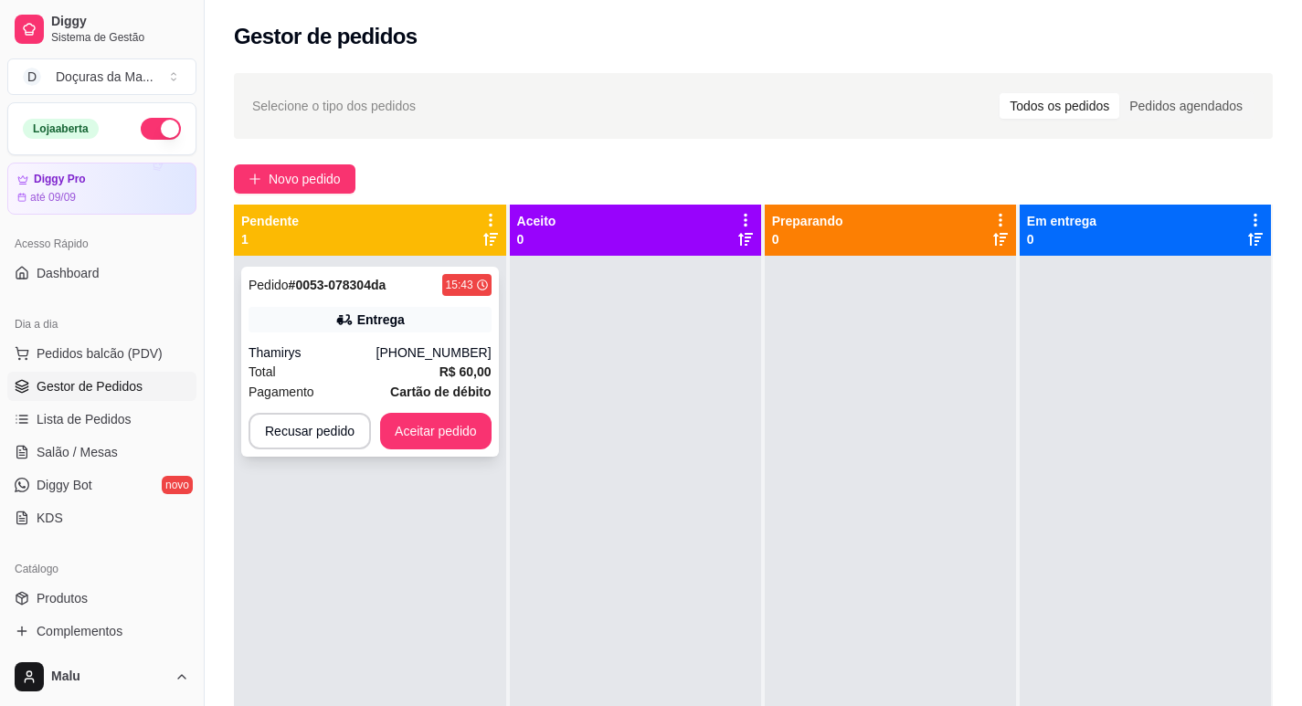
click at [364, 360] on div "Pedido # 0053-078304da 15:43 Entrega Thamirys [PHONE_NUMBER] Total R$ 60,00 Pag…" at bounding box center [370, 362] width 258 height 190
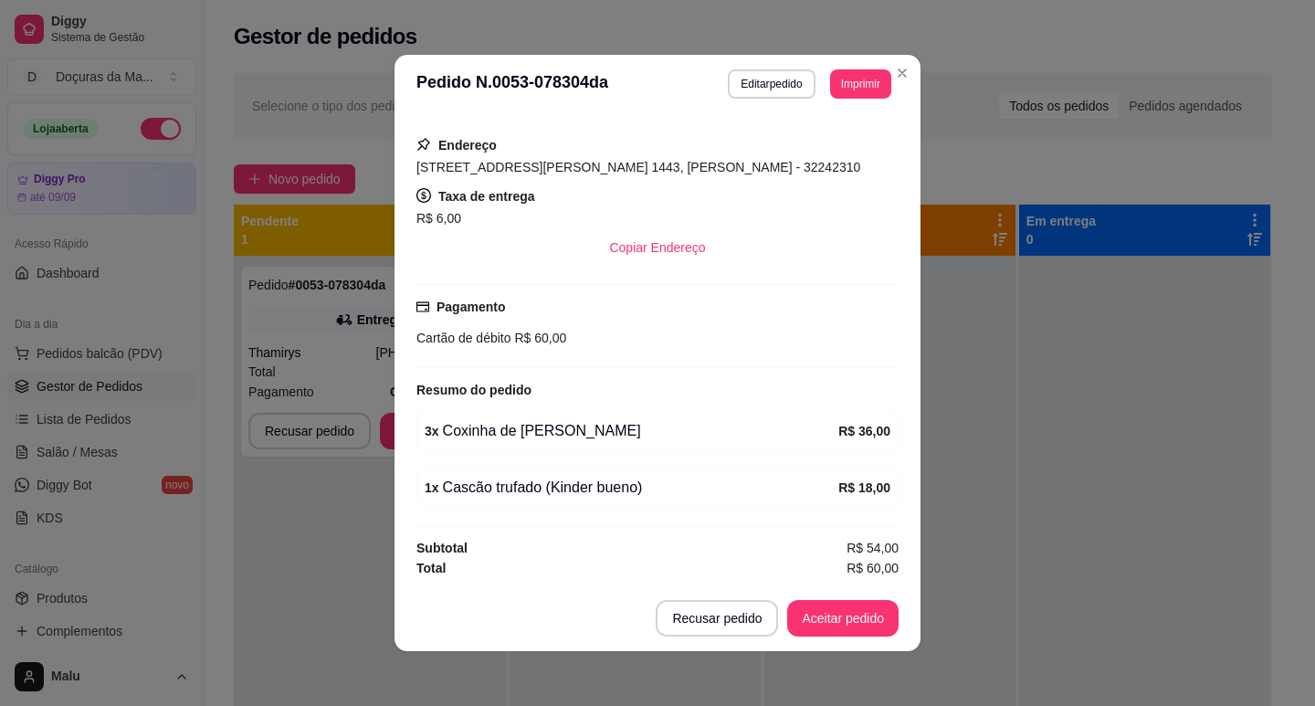
scroll to position [4, 0]
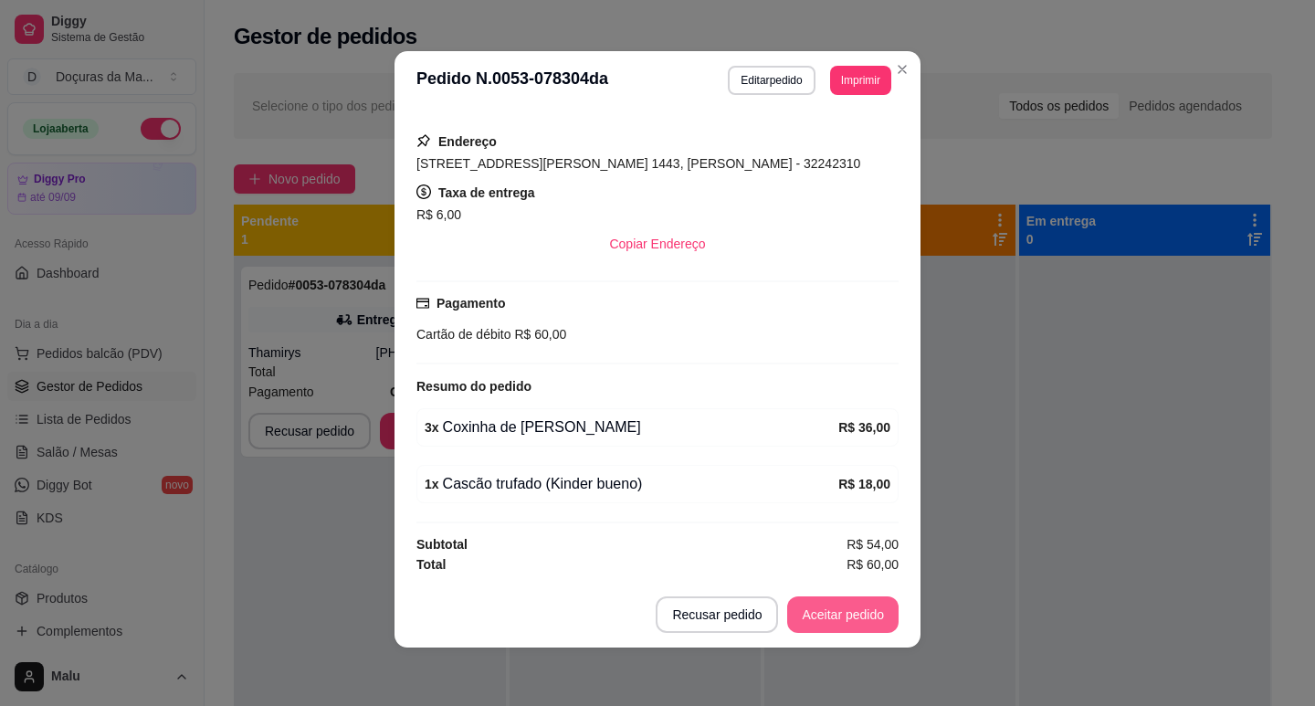
click at [800, 608] on button "Aceitar pedido" at bounding box center [842, 614] width 111 height 37
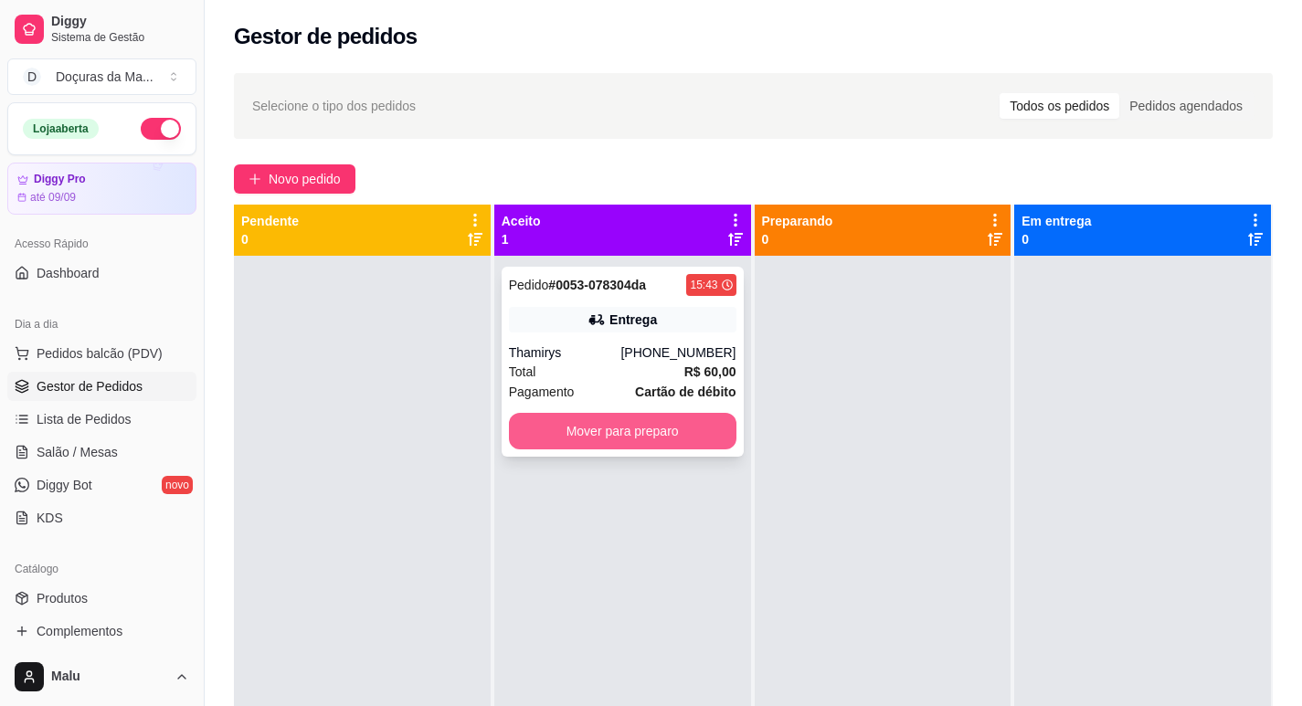
click at [666, 414] on button "Mover para preparo" at bounding box center [622, 431] width 227 height 37
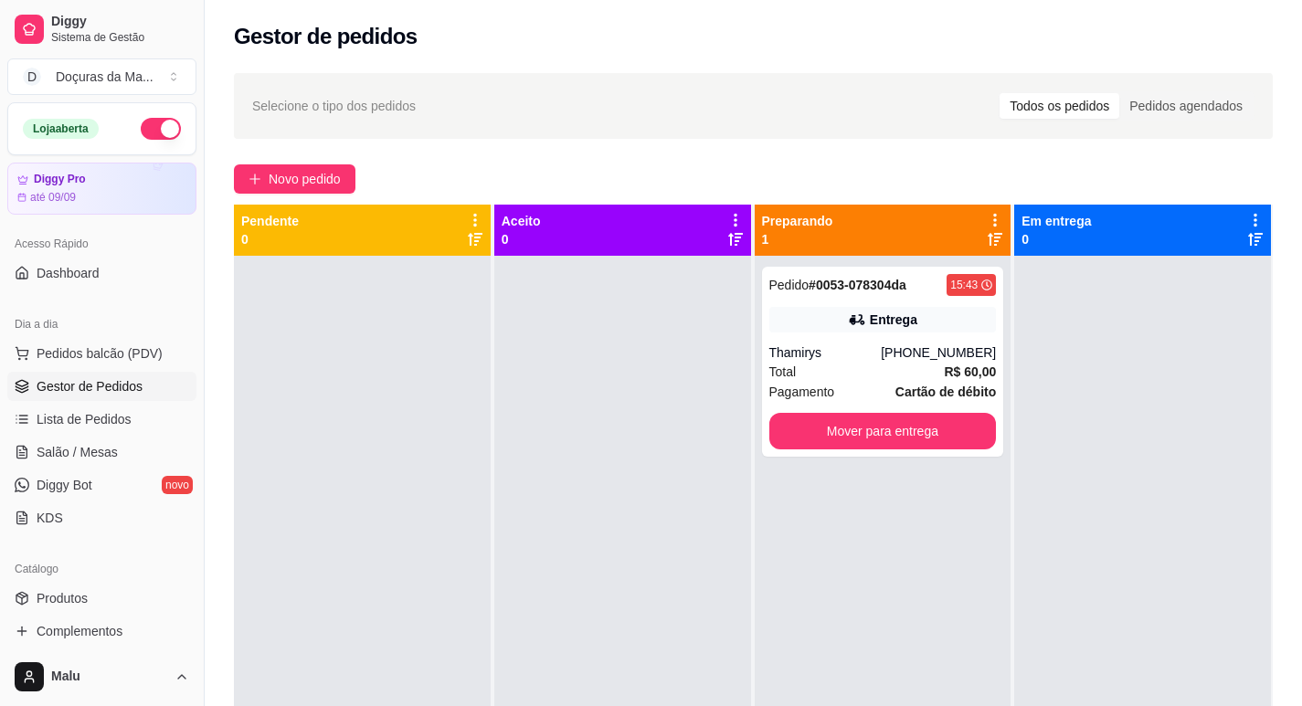
click at [1094, 499] on div at bounding box center [1142, 609] width 257 height 706
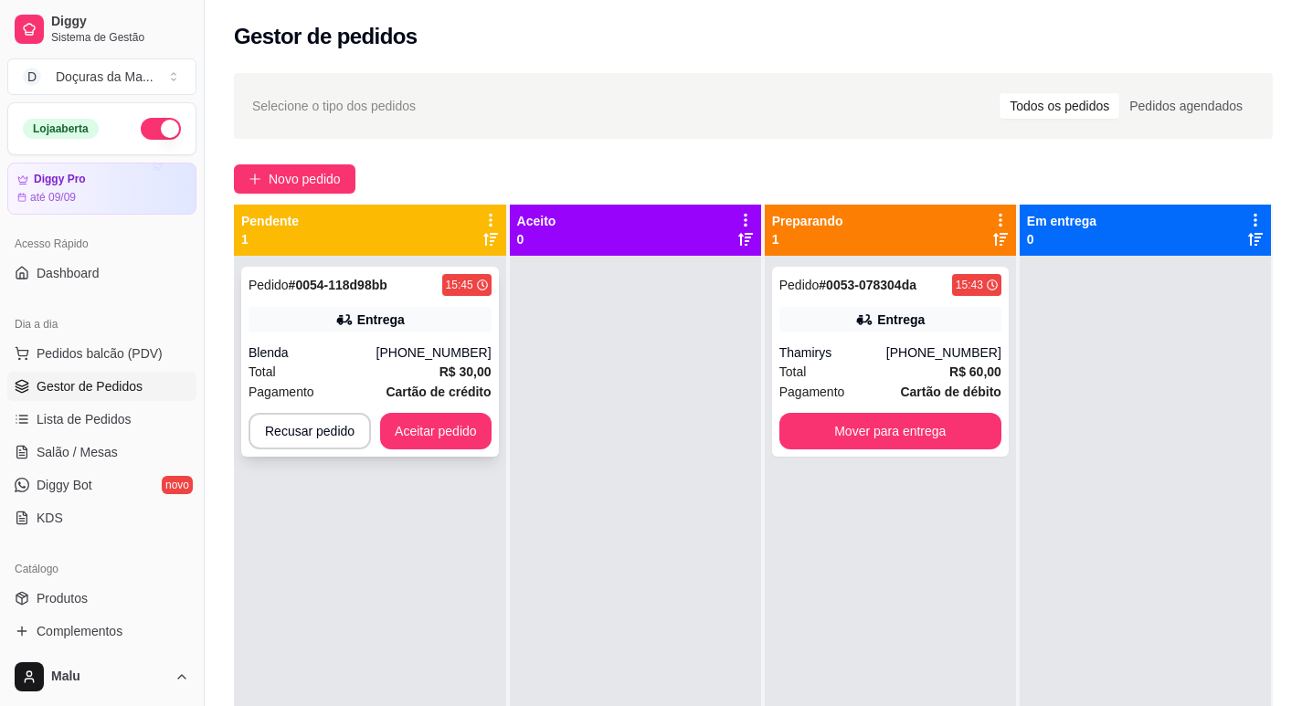
click at [393, 374] on div "Total R$ 30,00" at bounding box center [369, 372] width 243 height 20
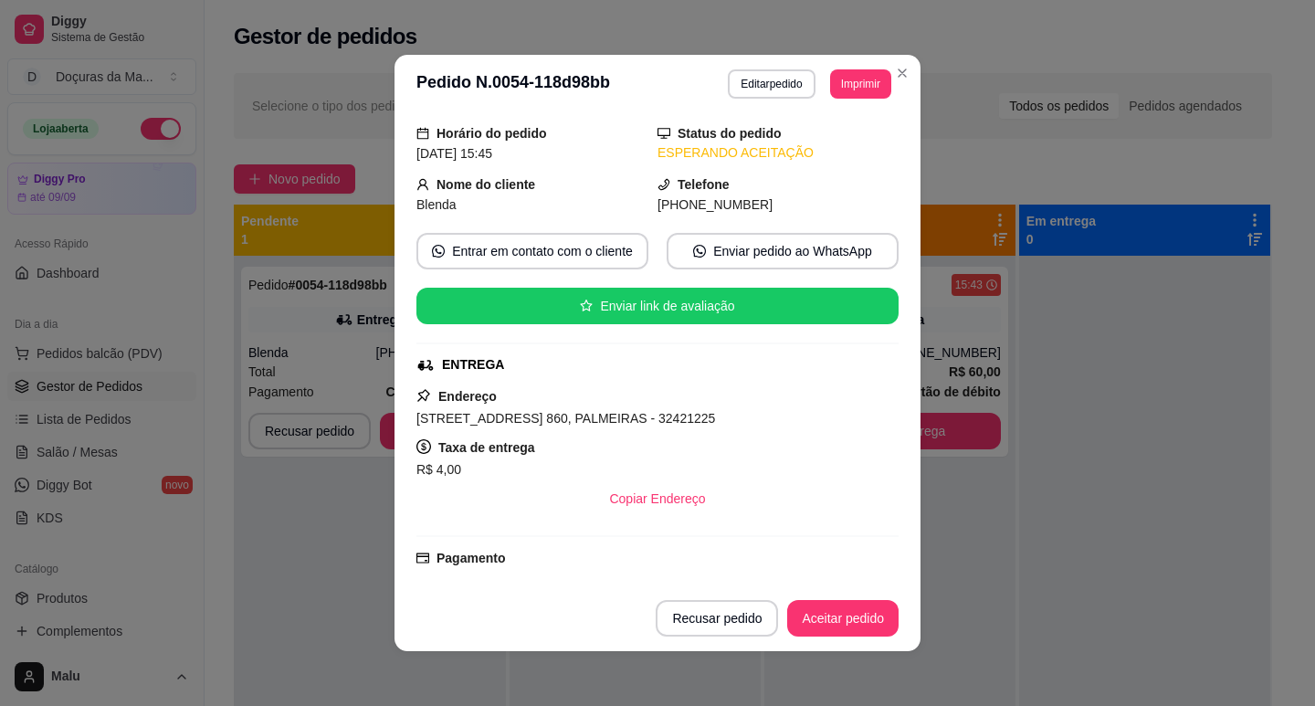
scroll to position [0, 0]
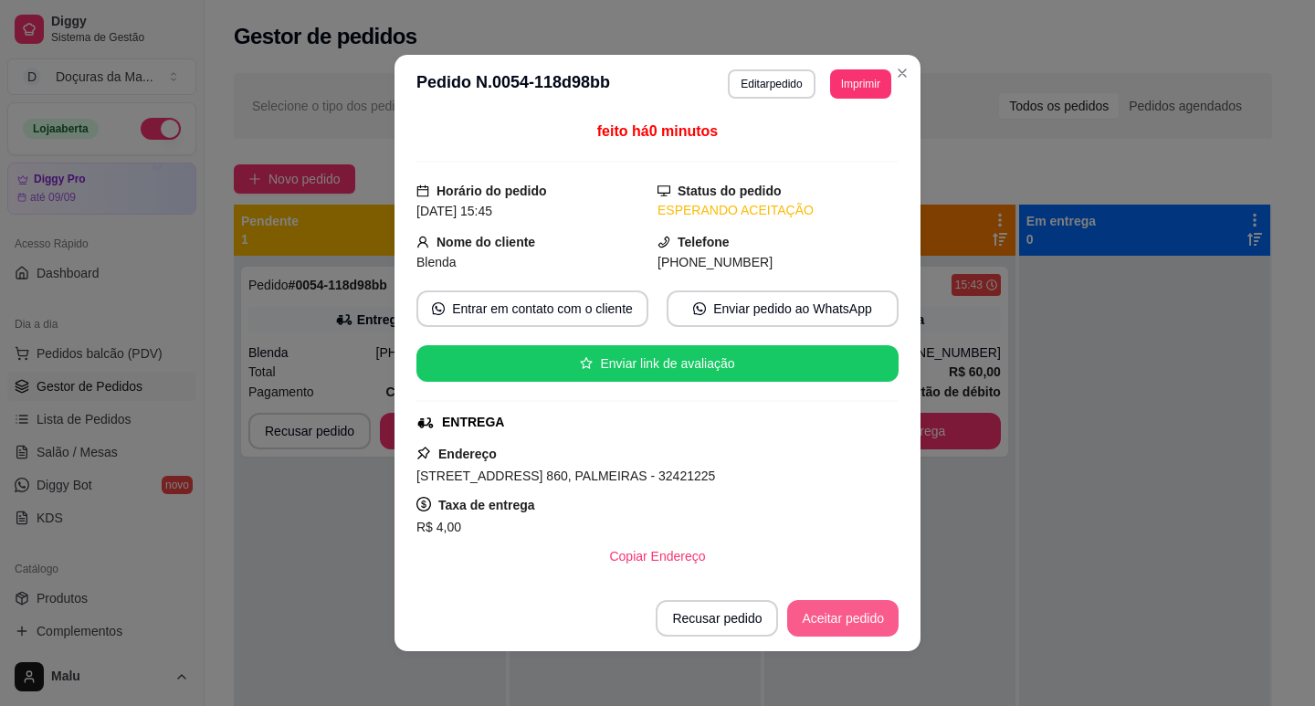
click at [824, 626] on button "Aceitar pedido" at bounding box center [842, 618] width 111 height 37
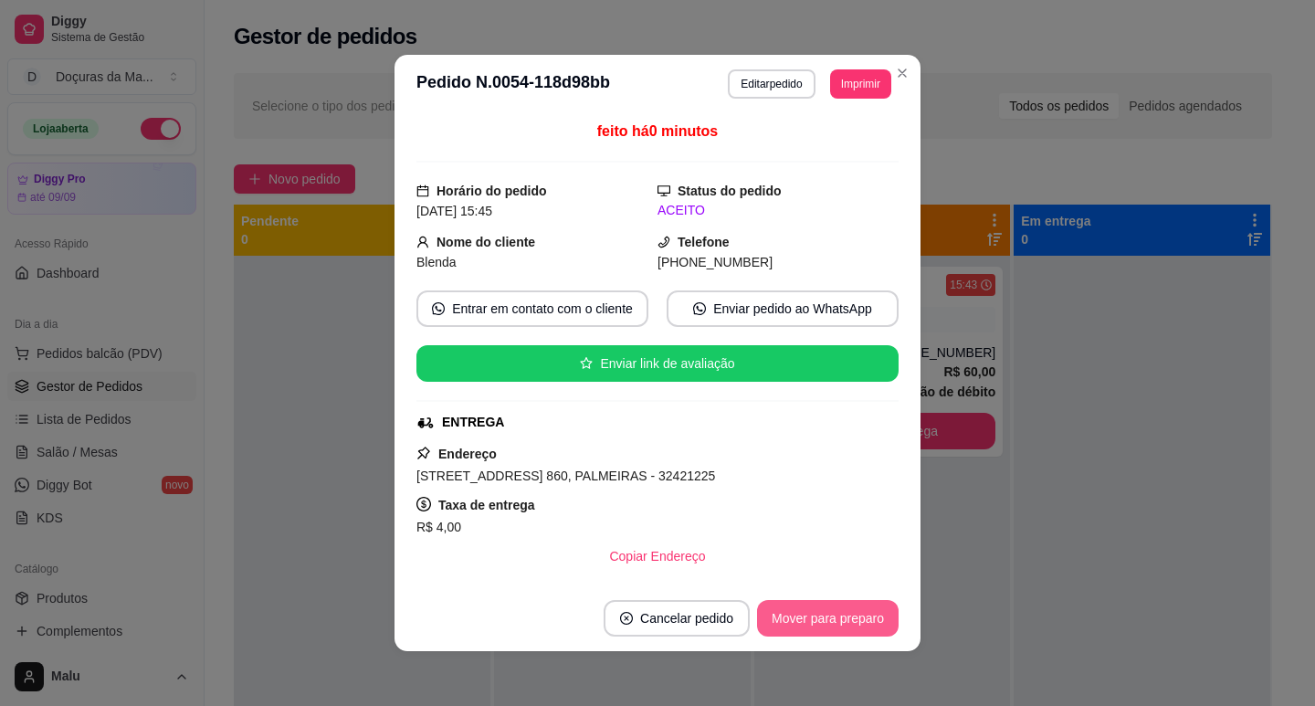
click at [827, 626] on button "Mover para preparo" at bounding box center [828, 618] width 142 height 37
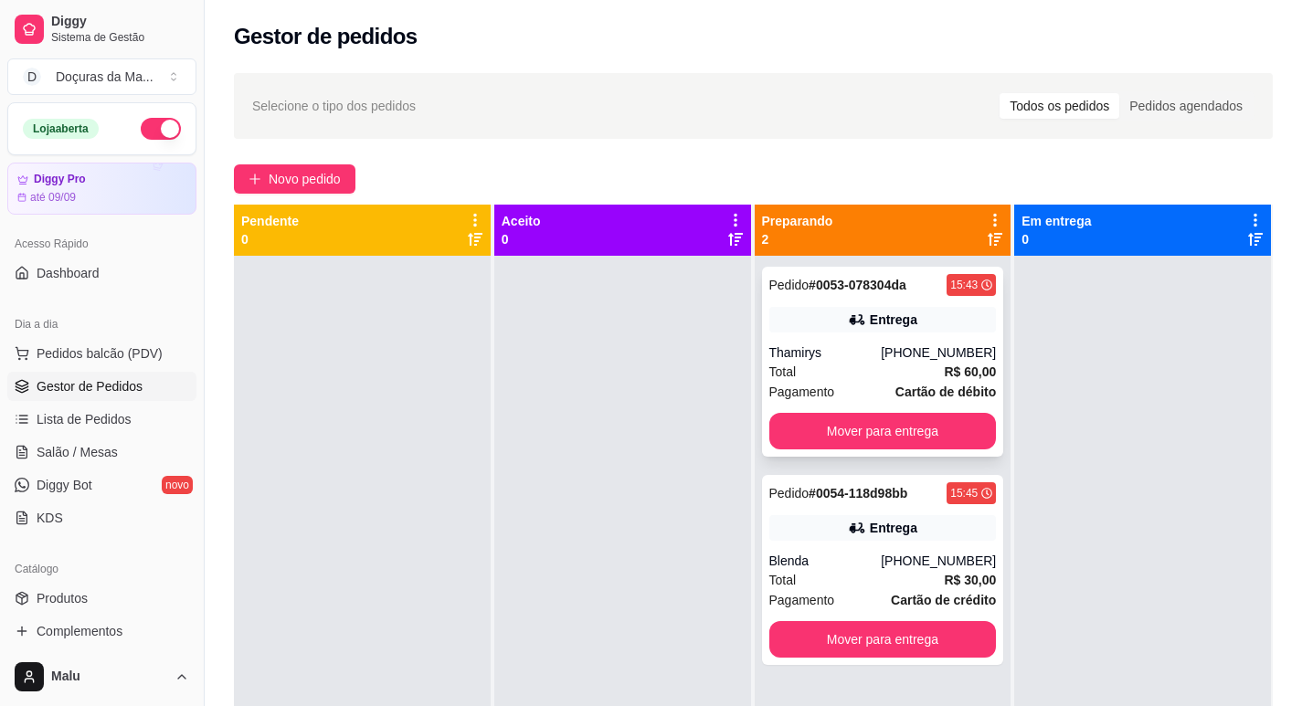
click at [863, 380] on div "Total R$ 60,00" at bounding box center [882, 372] width 227 height 20
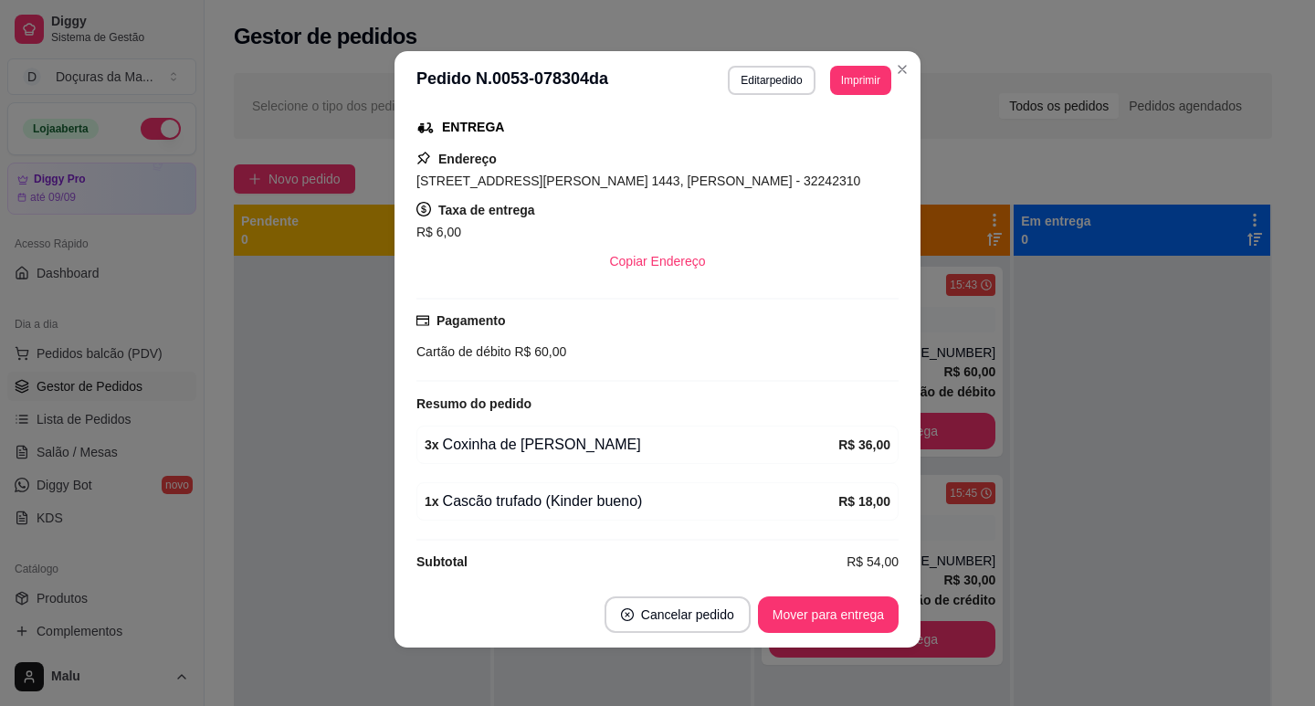
scroll to position [309, 0]
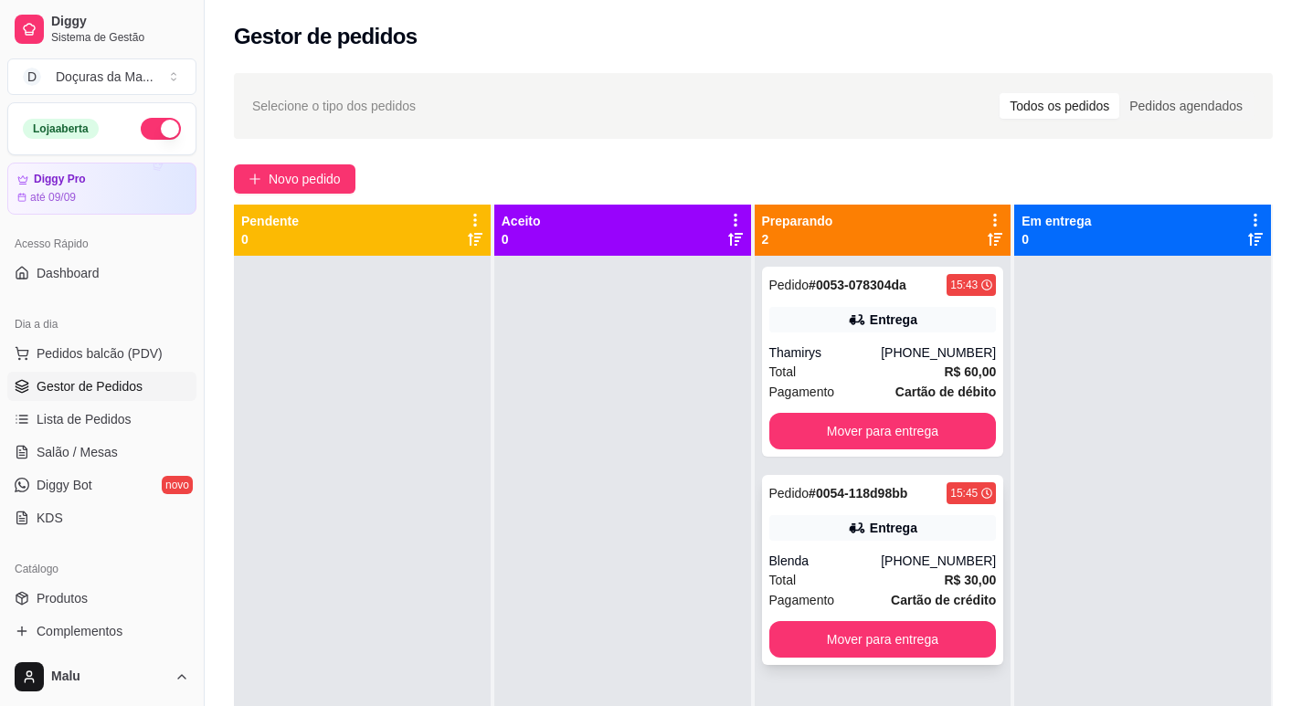
click at [853, 576] on div "Total R$ 30,00" at bounding box center [882, 580] width 227 height 20
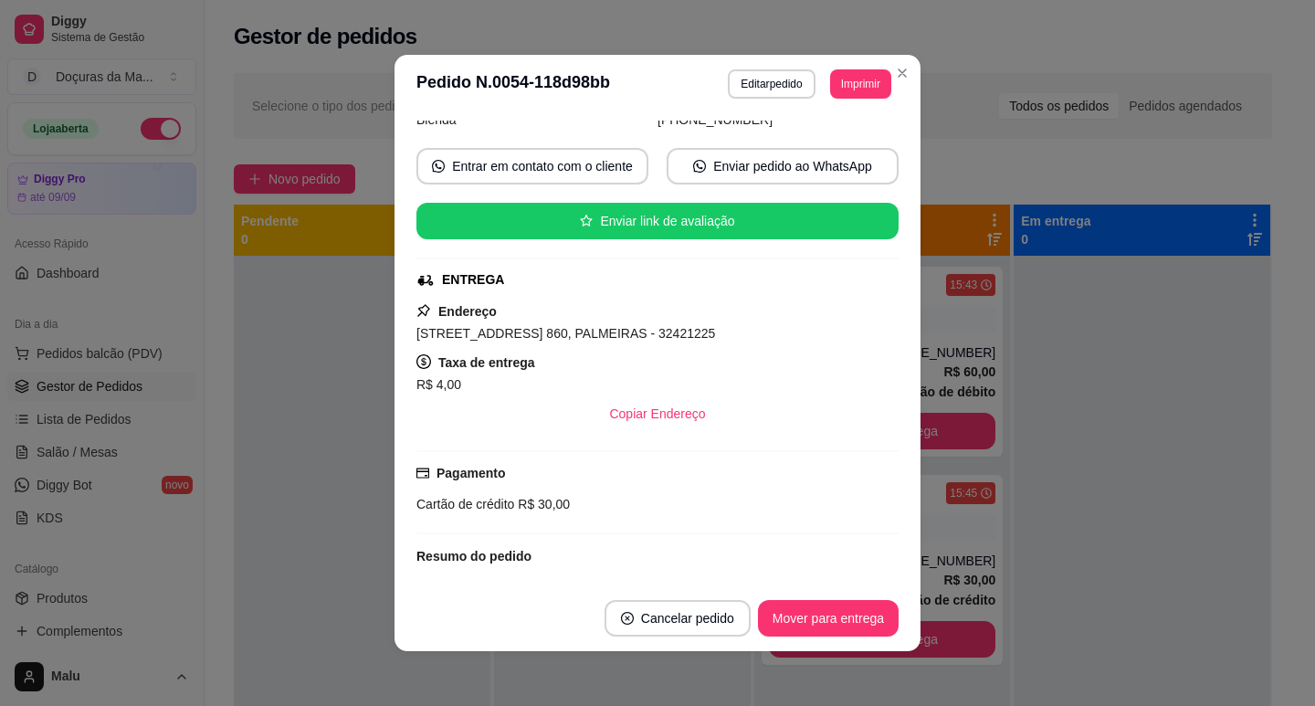
scroll to position [0, 0]
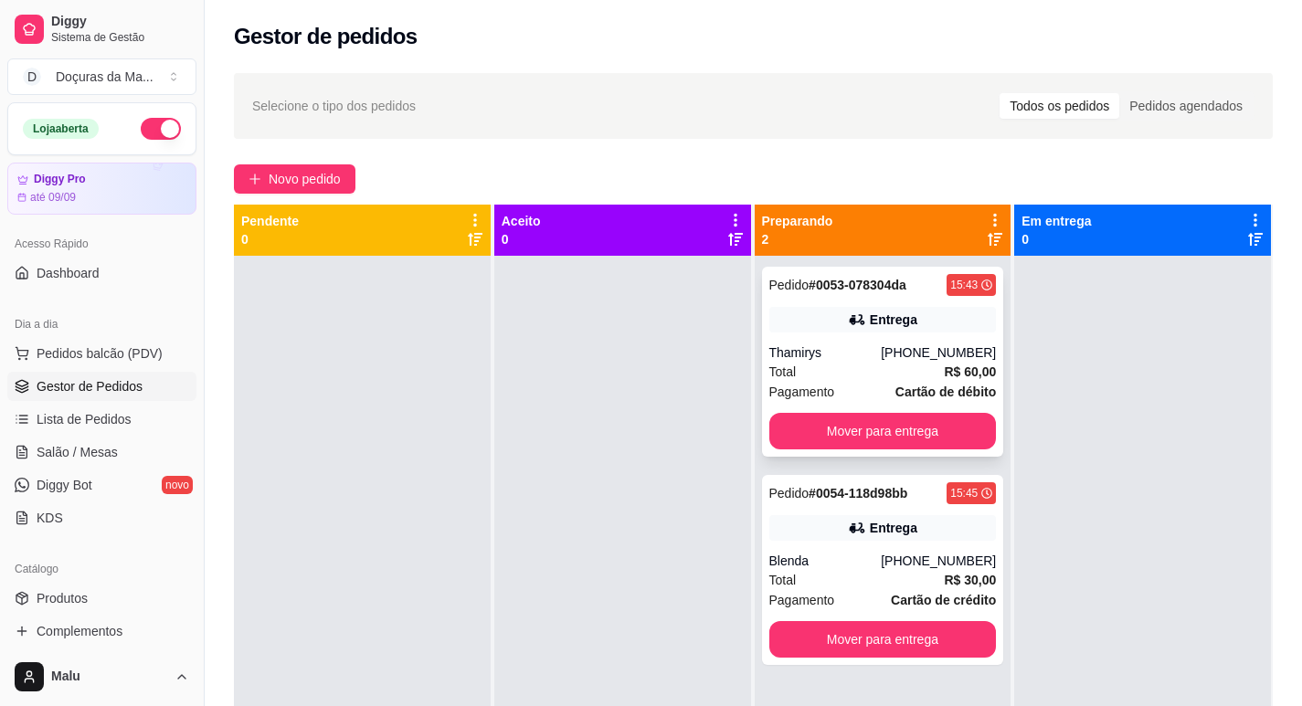
click at [819, 443] on button "Mover para entrega" at bounding box center [882, 431] width 227 height 37
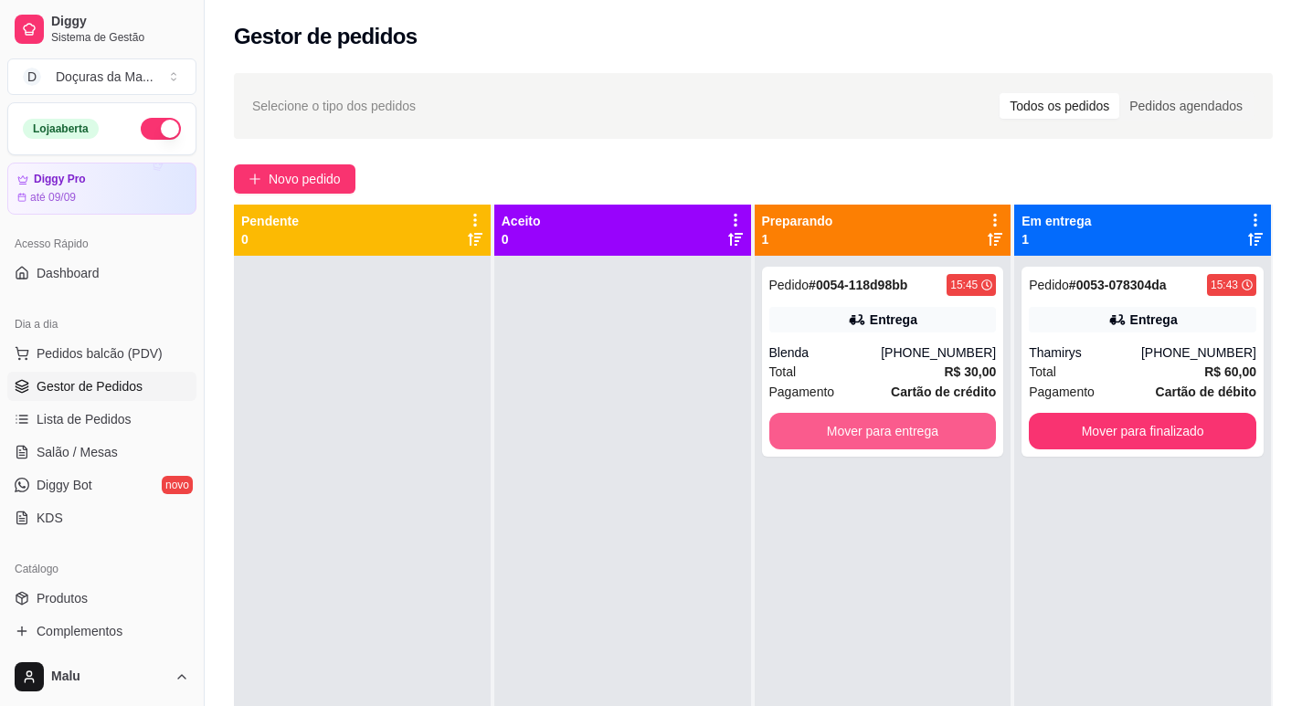
click at [822, 439] on button "Mover para entrega" at bounding box center [882, 431] width 227 height 37
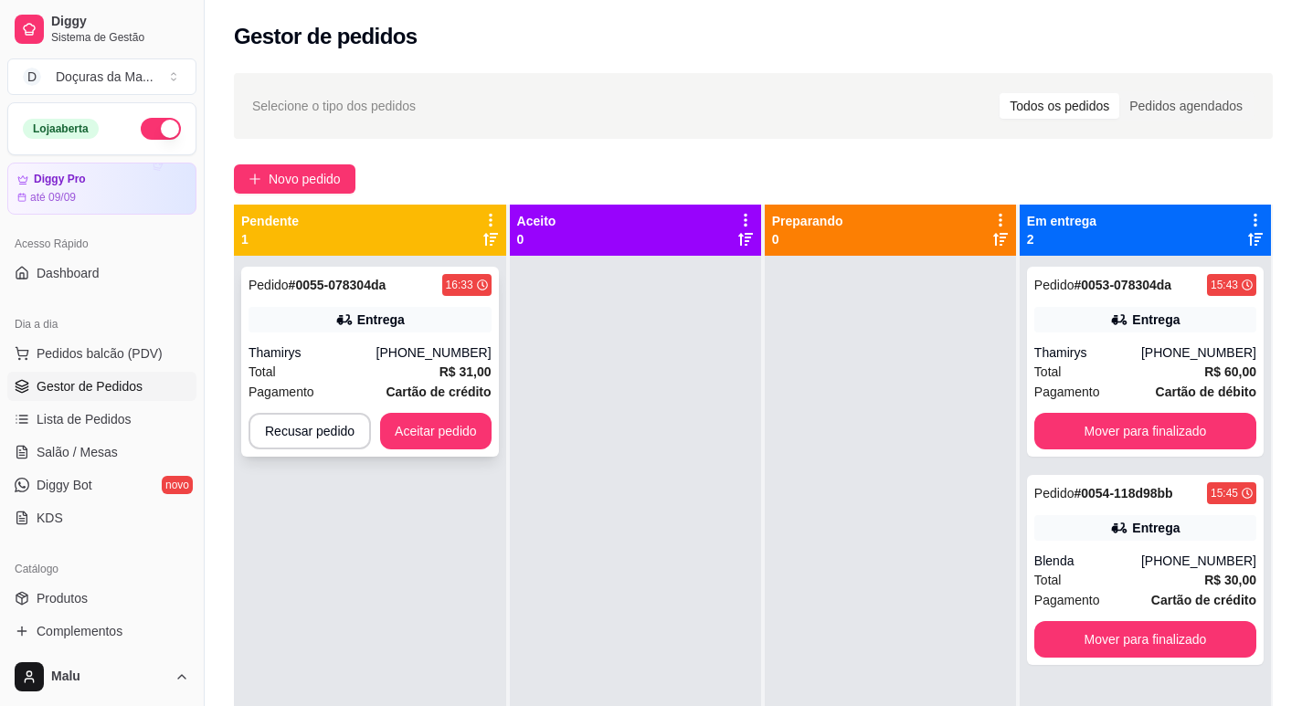
click at [363, 366] on div "Total R$ 31,00" at bounding box center [369, 372] width 243 height 20
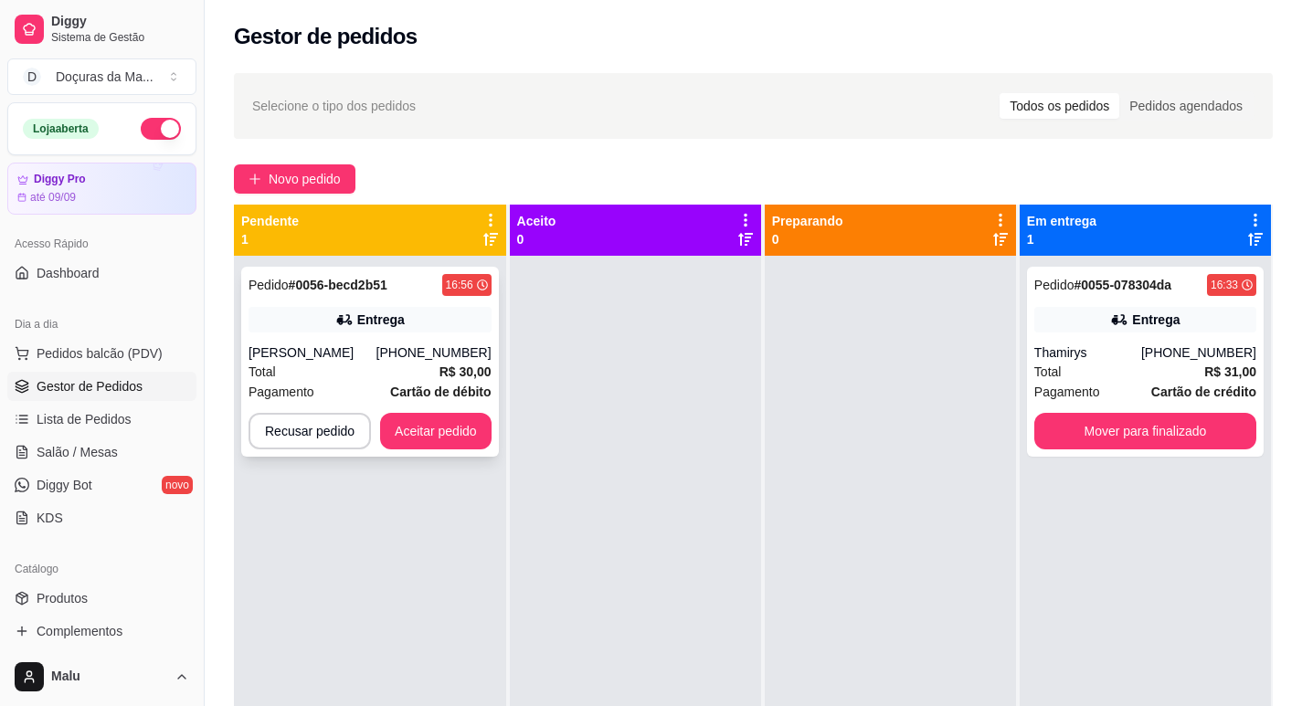
click at [295, 360] on div "[PERSON_NAME]" at bounding box center [312, 352] width 128 height 18
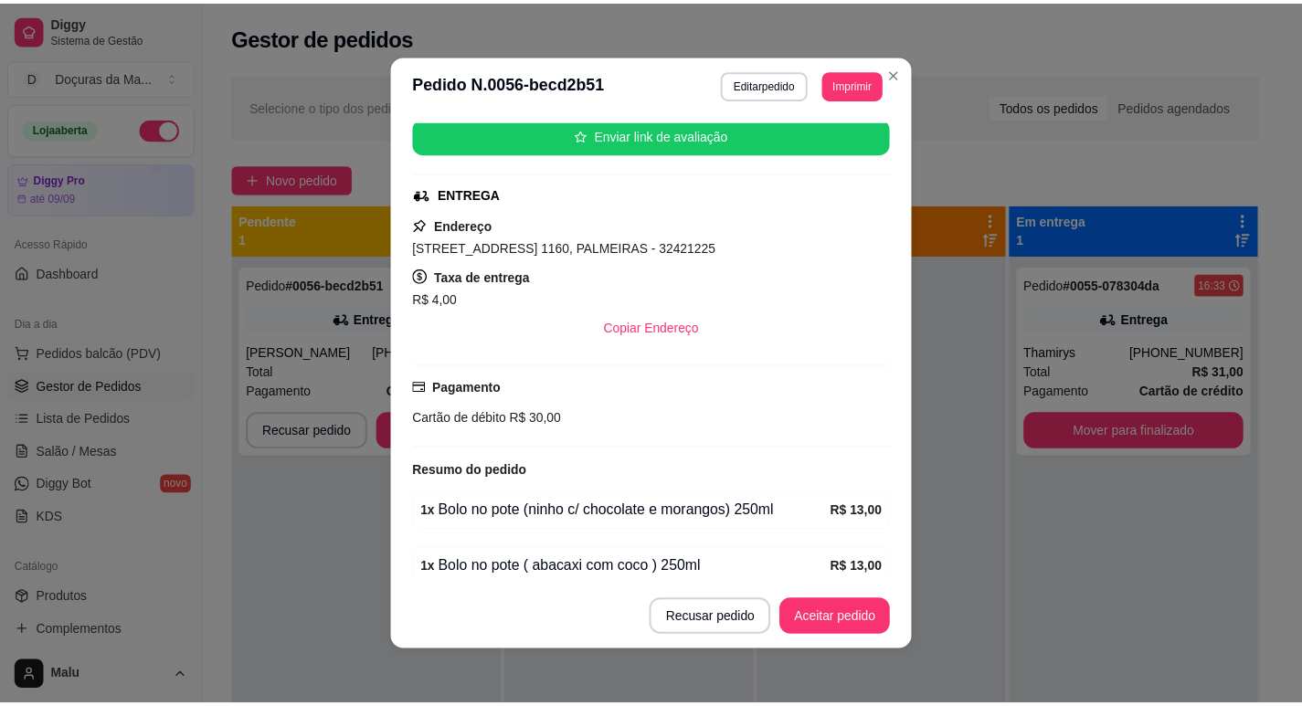
scroll to position [304, 0]
